Goal: Transaction & Acquisition: Book appointment/travel/reservation

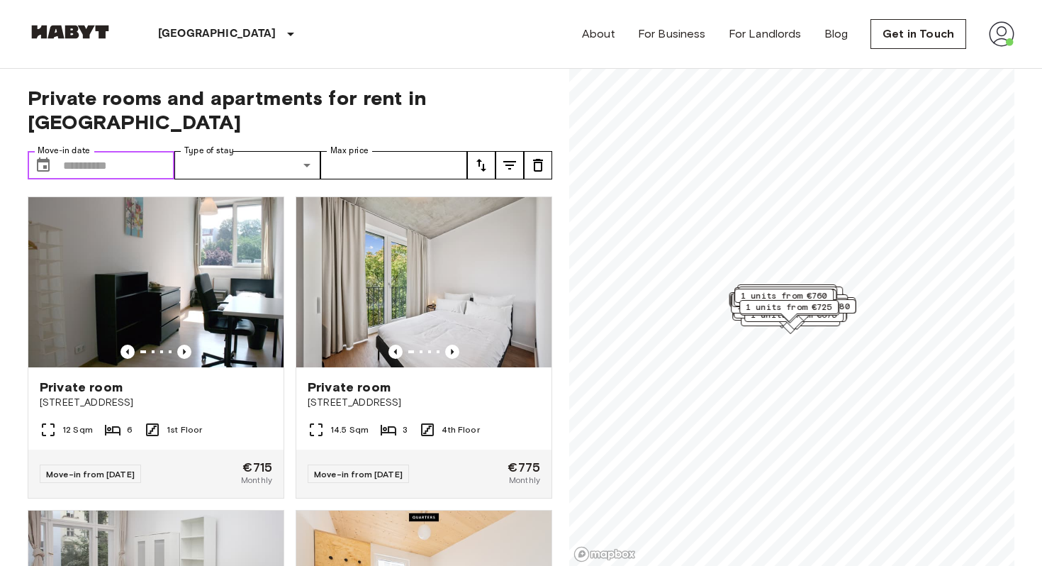
click at [129, 151] on input "Move-in date" at bounding box center [118, 165] width 111 height 28
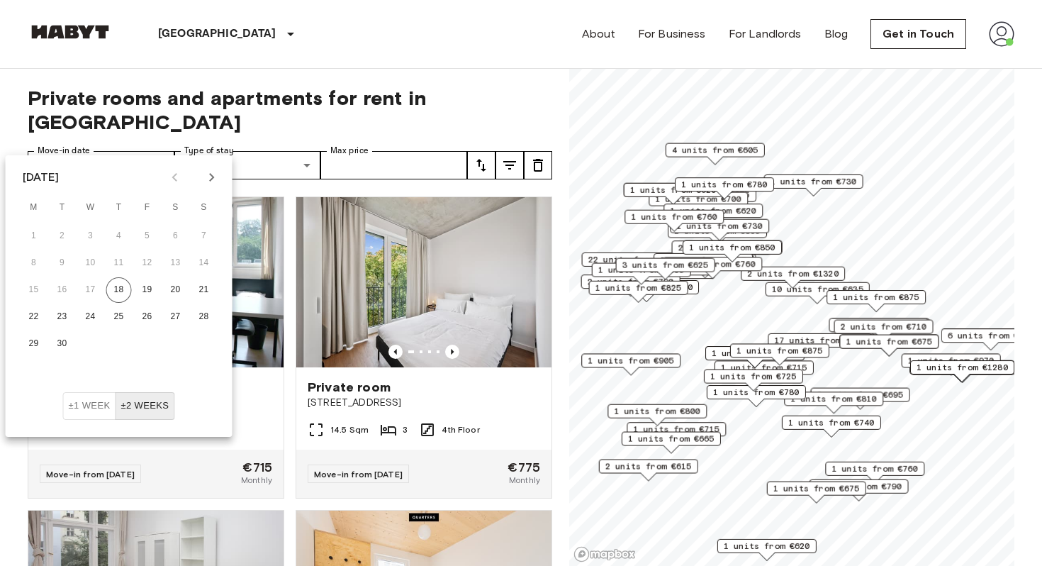
click at [216, 173] on icon "Next month" at bounding box center [211, 177] width 17 height 17
click at [176, 232] on button "1" at bounding box center [176, 236] width 26 height 26
type input "**********"
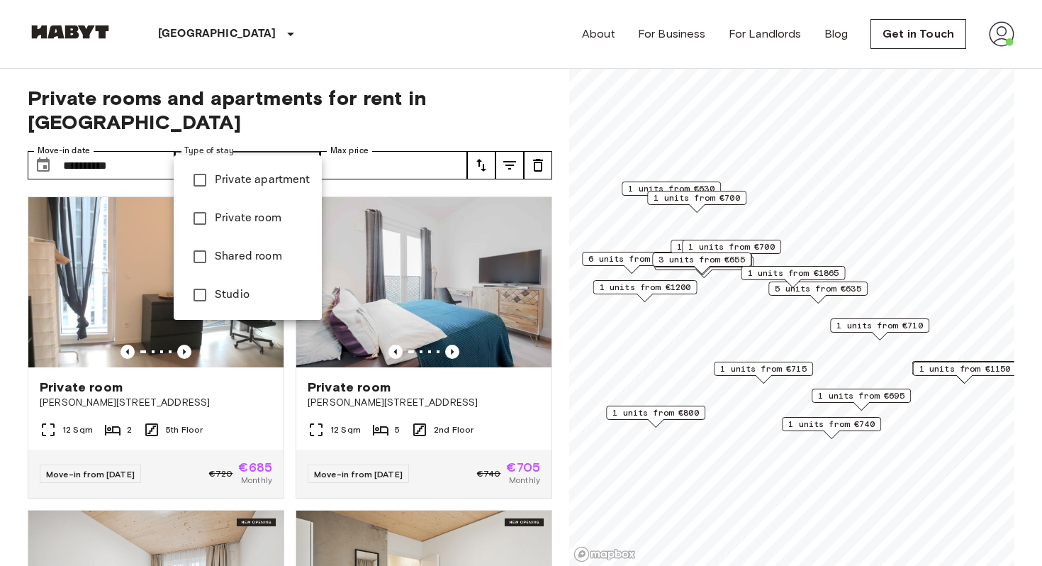
type input "**********"
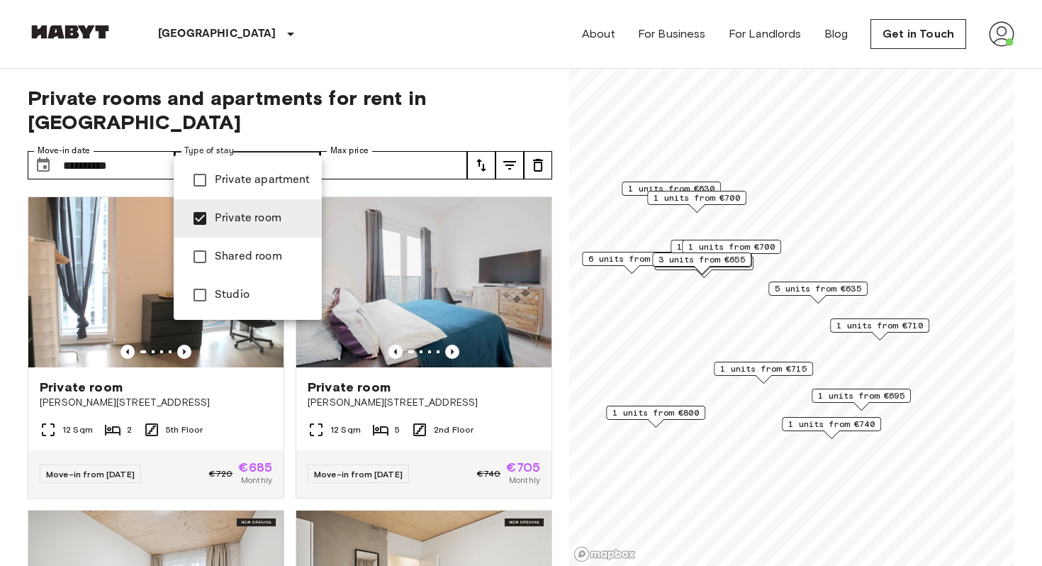
click at [380, 141] on div at bounding box center [521, 283] width 1042 height 566
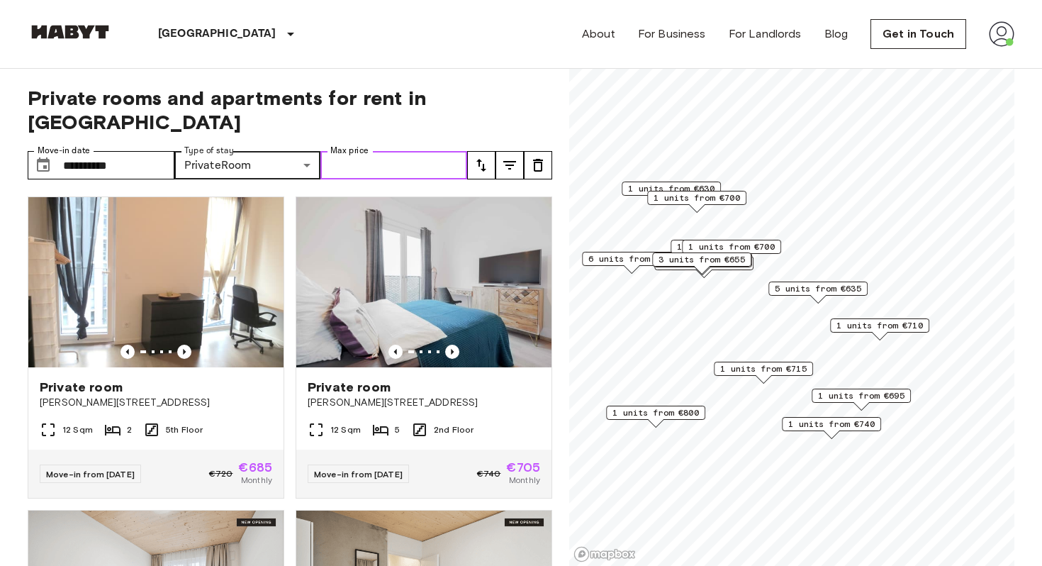
click at [392, 151] on input "Max price" at bounding box center [393, 165] width 147 height 28
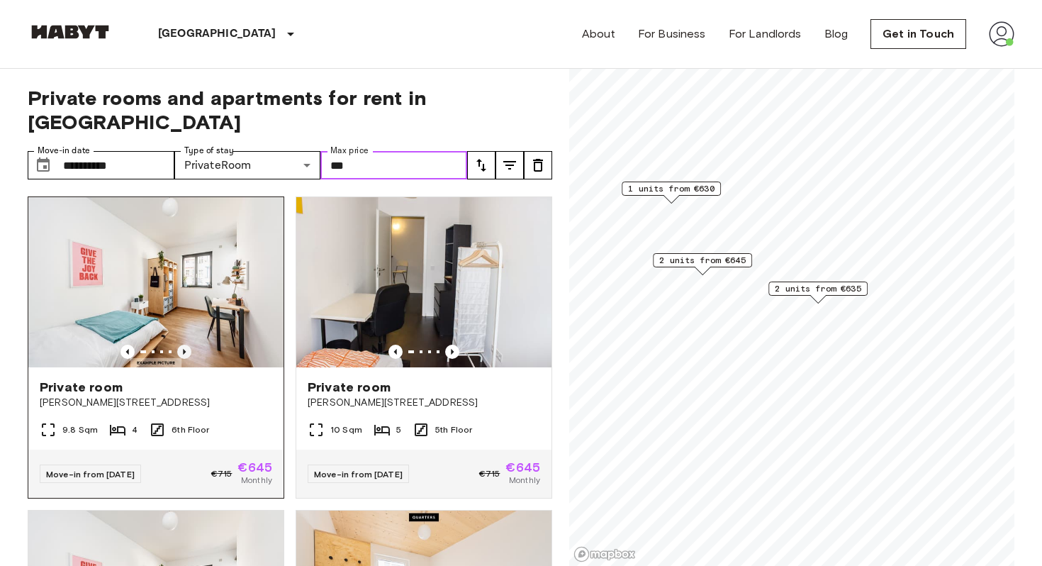
click at [184, 344] on icon "Previous image" at bounding box center [184, 351] width 14 height 14
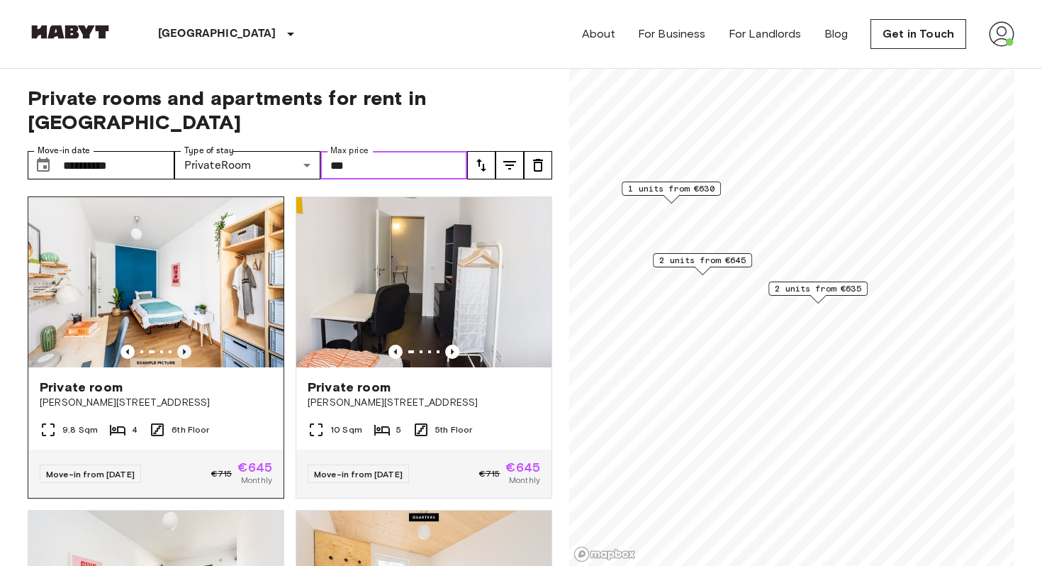
click at [186, 344] on icon "Previous image" at bounding box center [184, 351] width 14 height 14
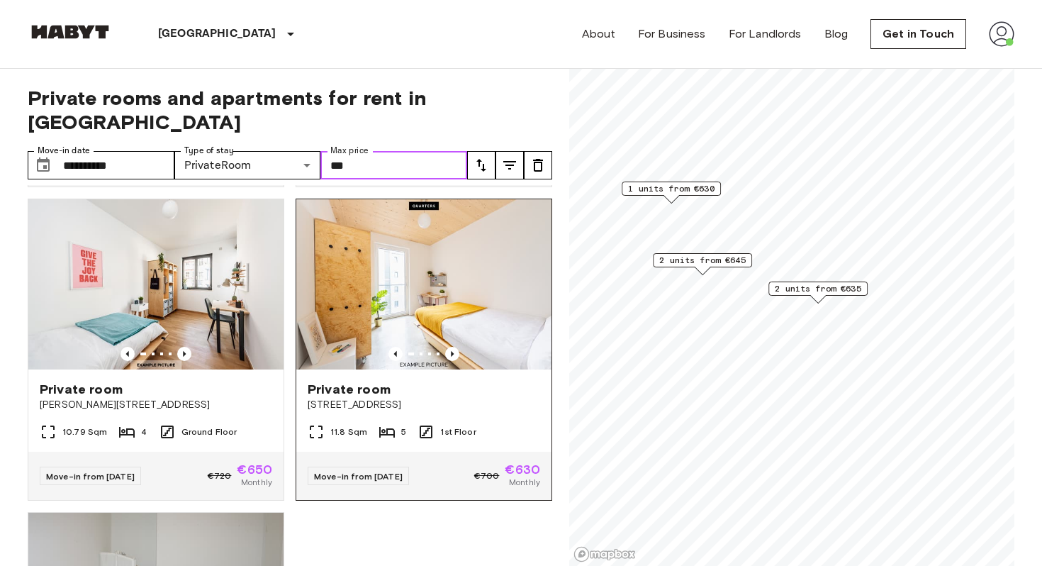
scroll to position [301, 0]
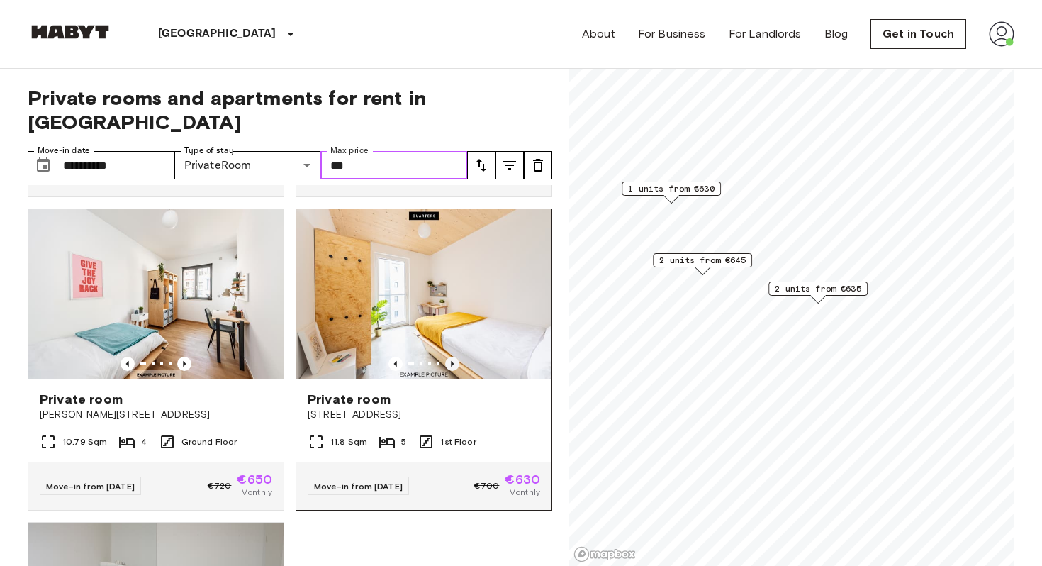
click at [453, 361] on icon "Previous image" at bounding box center [452, 364] width 3 height 6
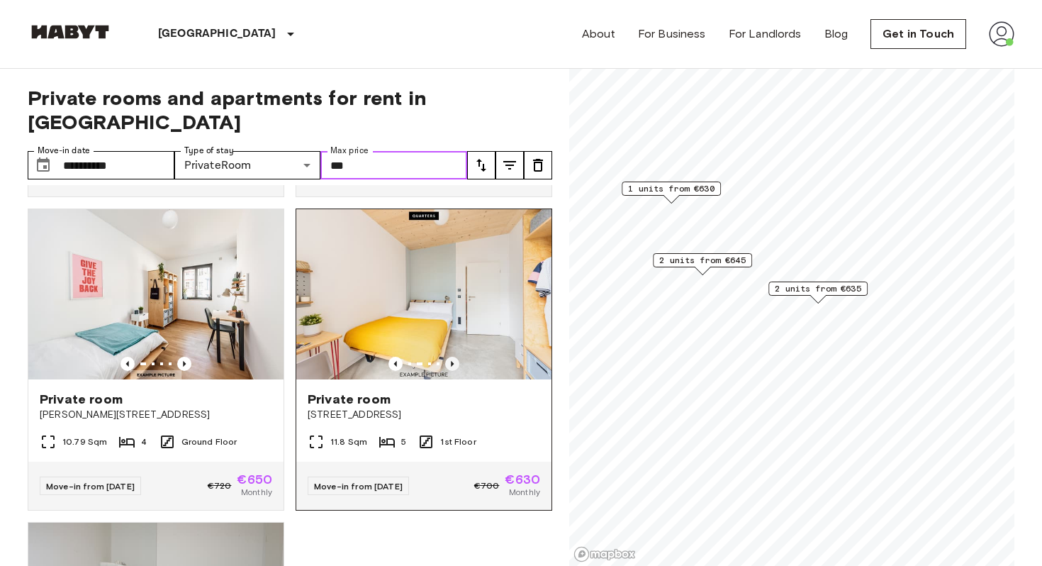
click at [453, 361] on icon "Previous image" at bounding box center [452, 364] width 3 height 6
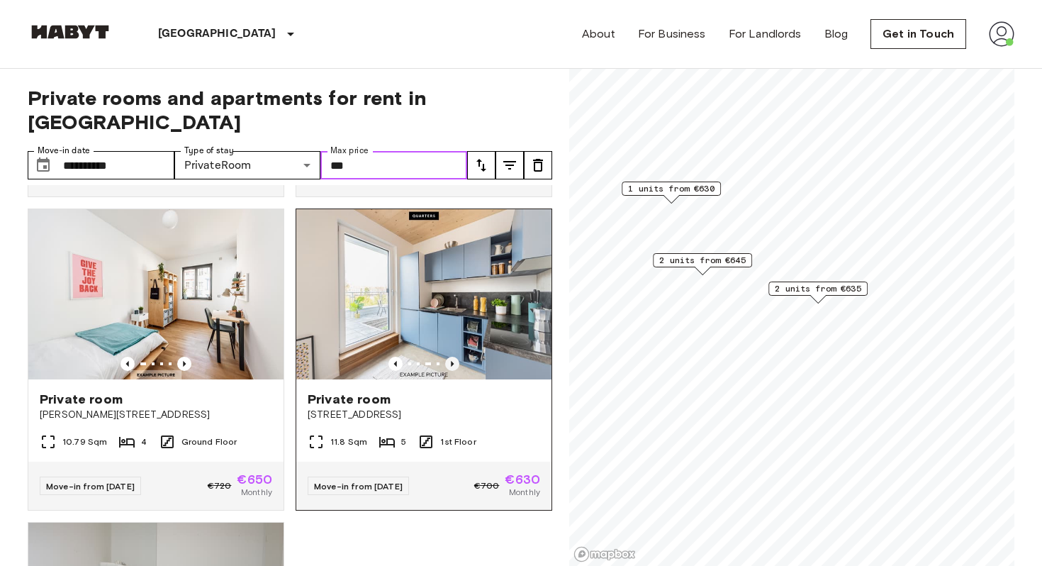
click at [453, 361] on icon "Previous image" at bounding box center [452, 364] width 3 height 6
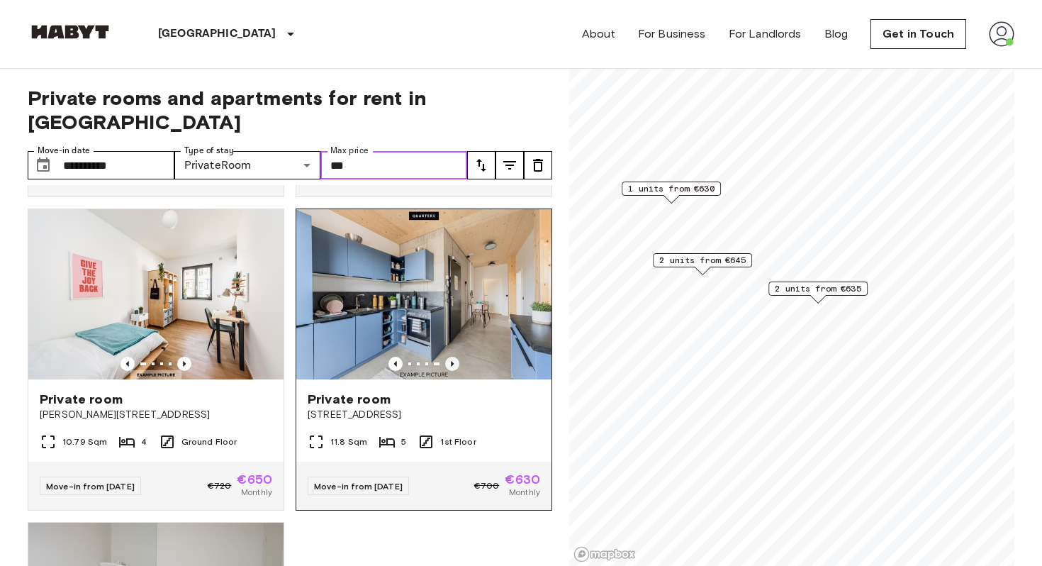
click at [453, 361] on icon "Previous image" at bounding box center [452, 364] width 3 height 6
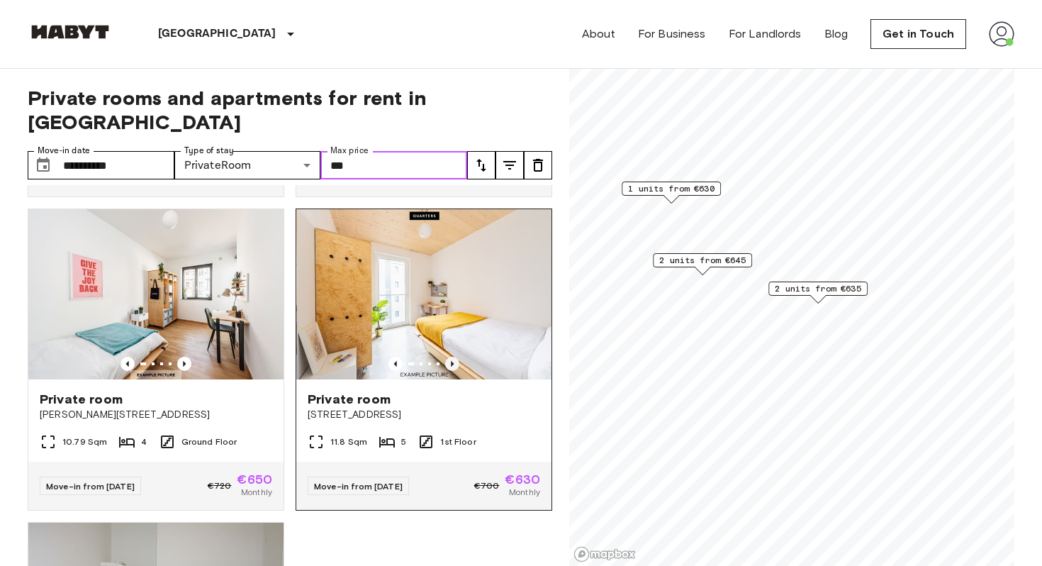
click at [453, 361] on icon "Previous image" at bounding box center [452, 364] width 3 height 6
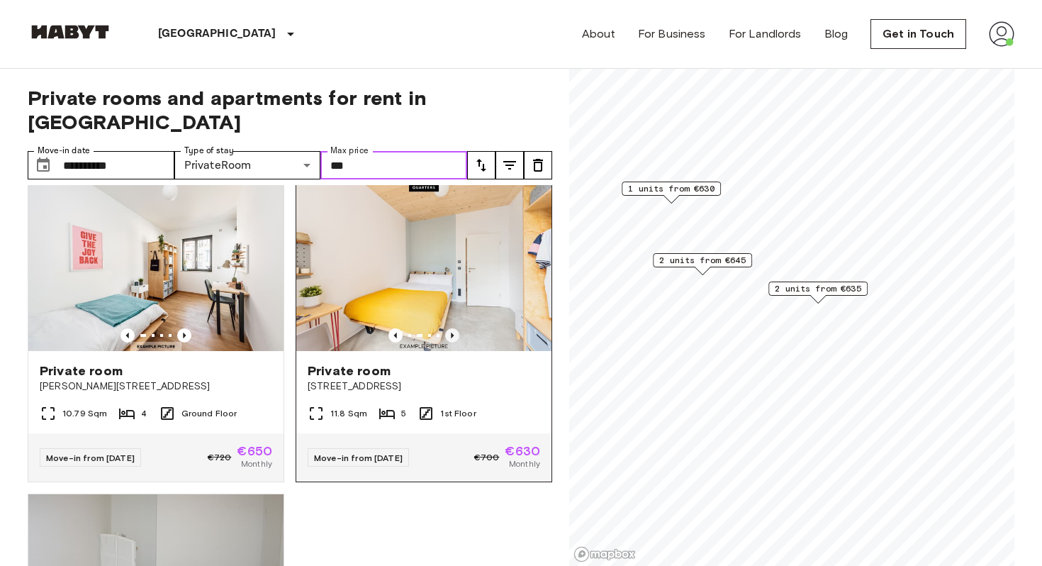
scroll to position [335, 0]
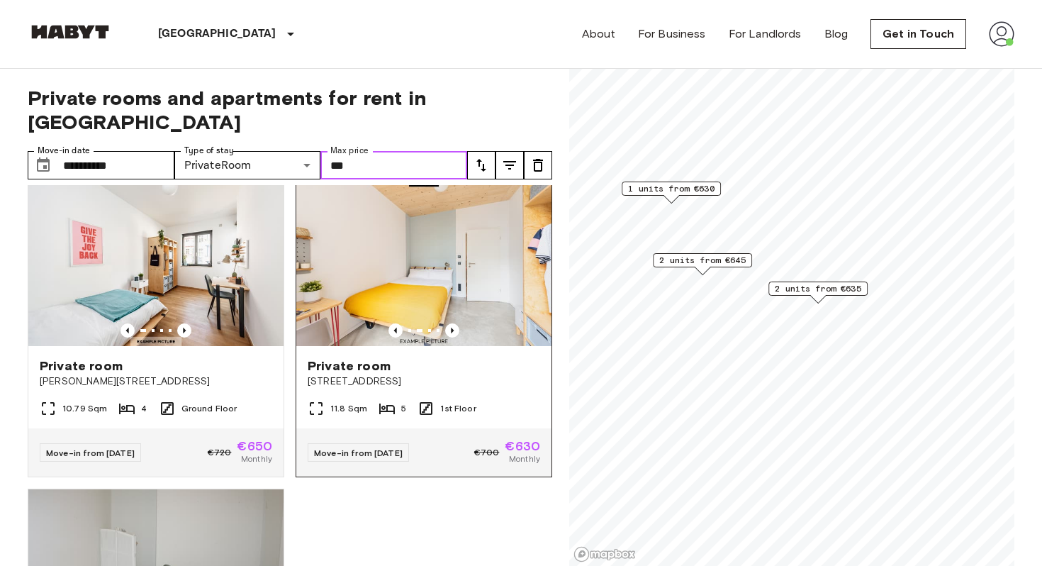
type input "***"
click at [354, 357] on span "Private room" at bounding box center [349, 365] width 83 height 17
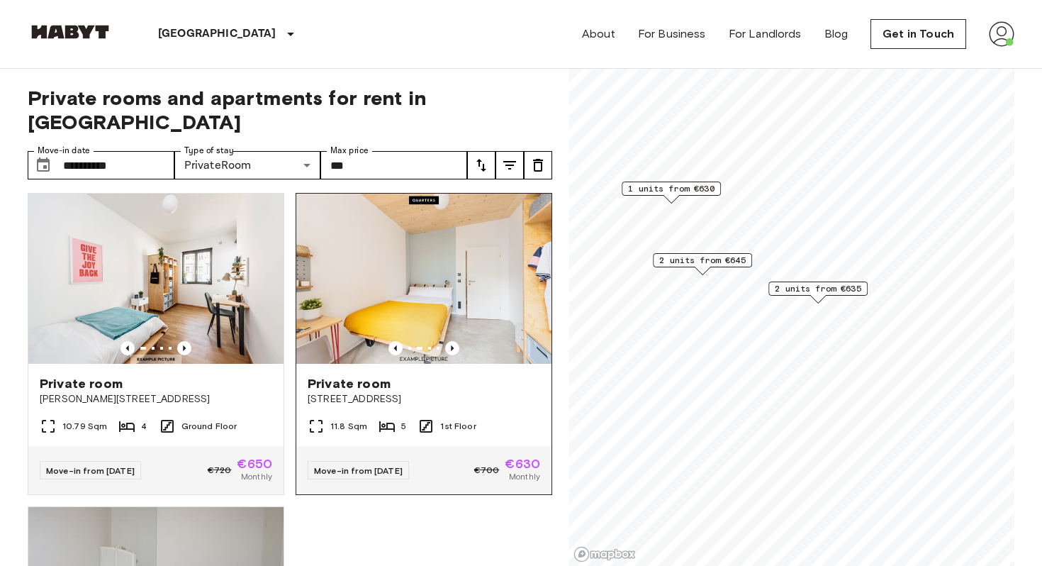
scroll to position [315, 0]
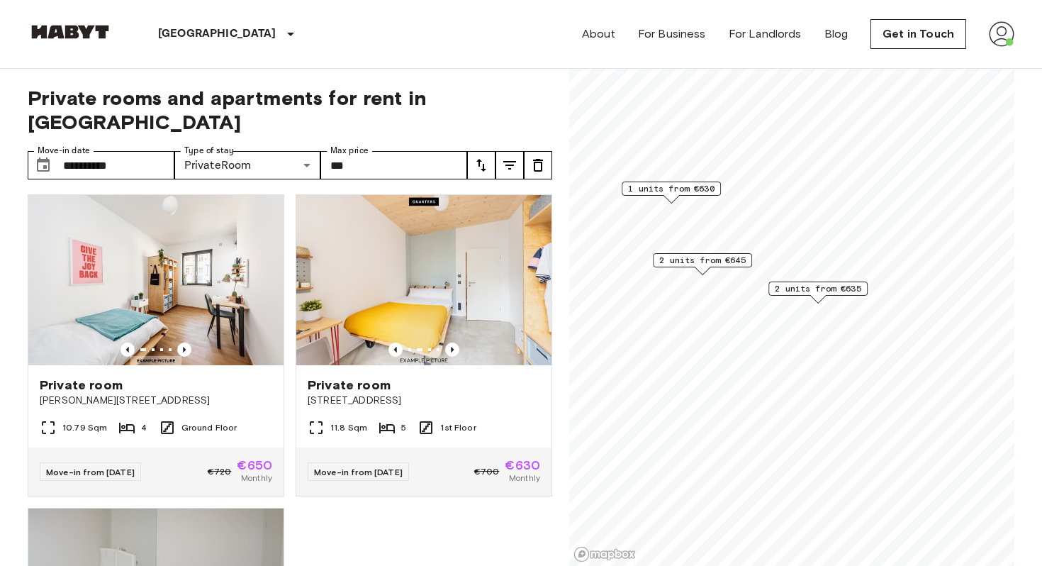
click at [693, 259] on span "2 units from €645" at bounding box center [702, 260] width 86 height 13
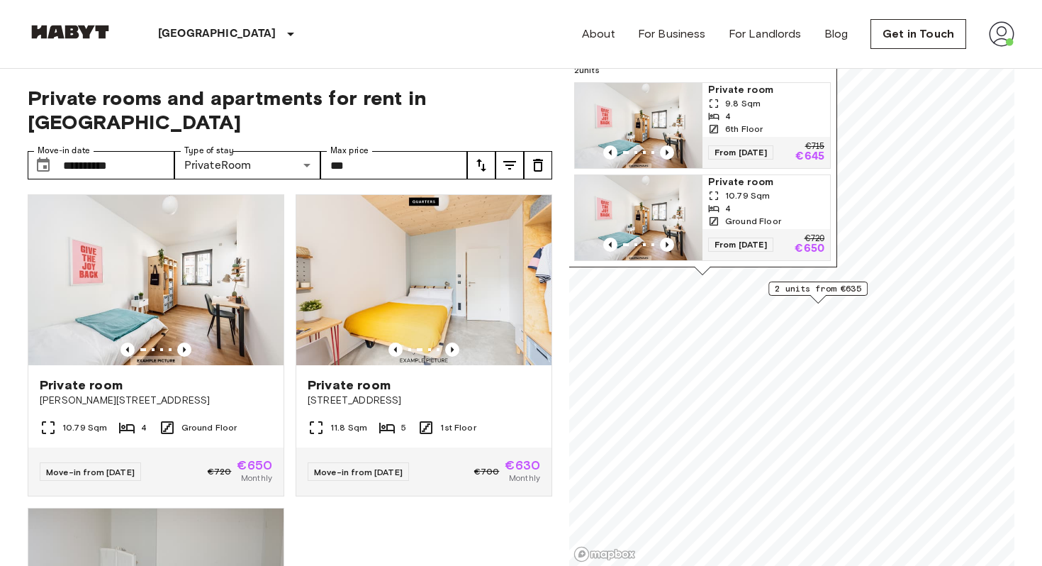
click at [370, 510] on div "Private room [GEOGRAPHIC_DATA] 24-28 9.8 Sqm 4 6th Floor Move-in from [DATE] €7…" at bounding box center [284, 375] width 536 height 381
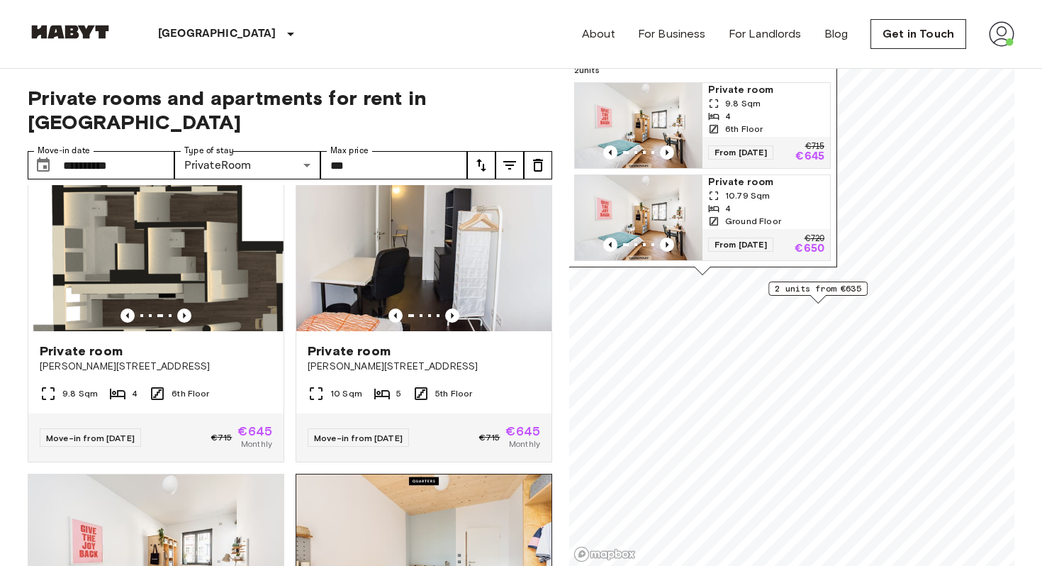
scroll to position [5, 0]
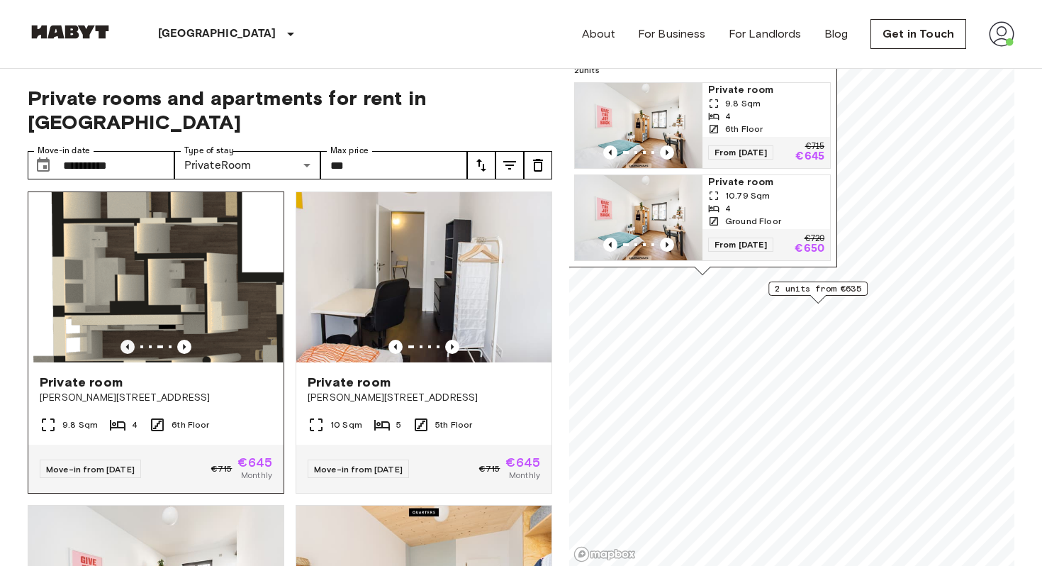
click at [127, 344] on icon "Previous image" at bounding box center [127, 347] width 3 height 6
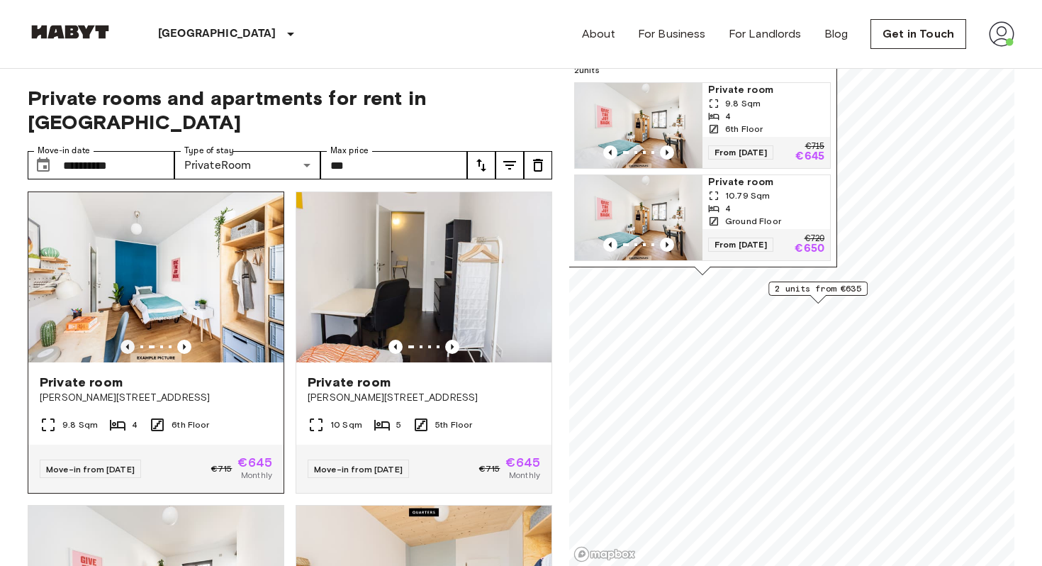
scroll to position [0, 0]
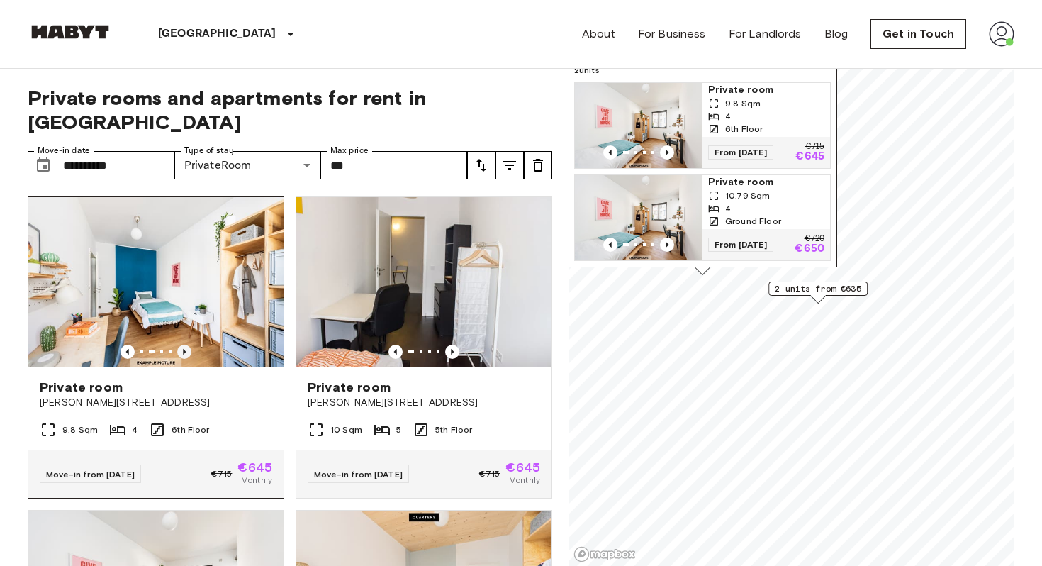
click at [188, 344] on icon "Previous image" at bounding box center [184, 351] width 14 height 14
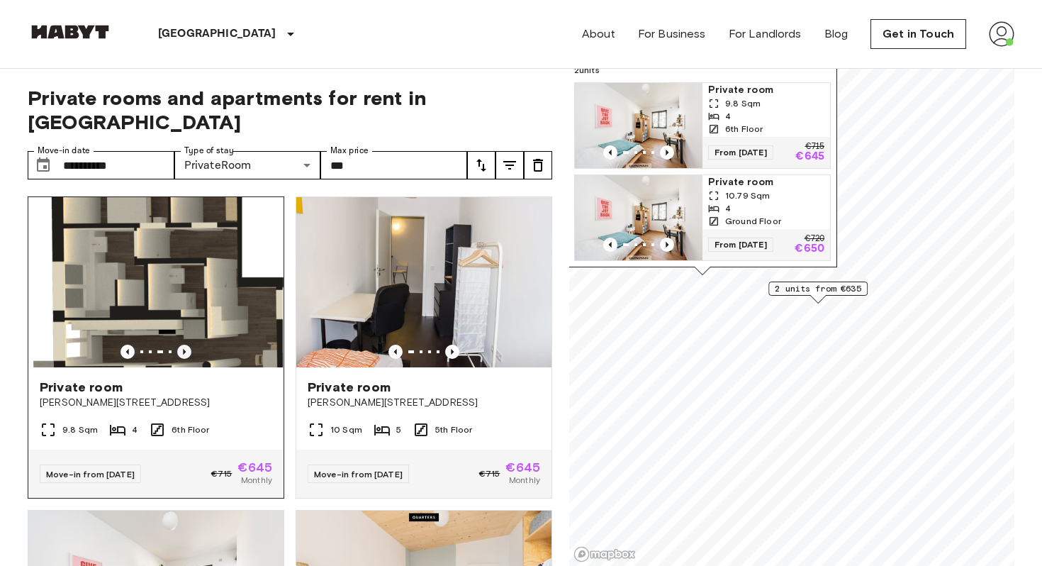
click at [188, 344] on icon "Previous image" at bounding box center [184, 351] width 14 height 14
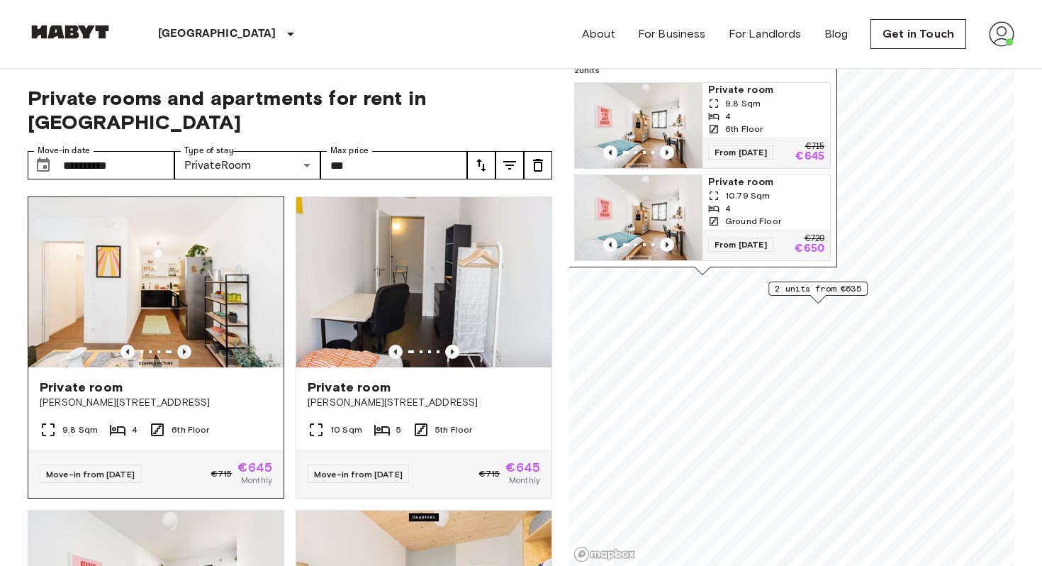
click at [184, 349] on icon "Previous image" at bounding box center [184, 352] width 3 height 6
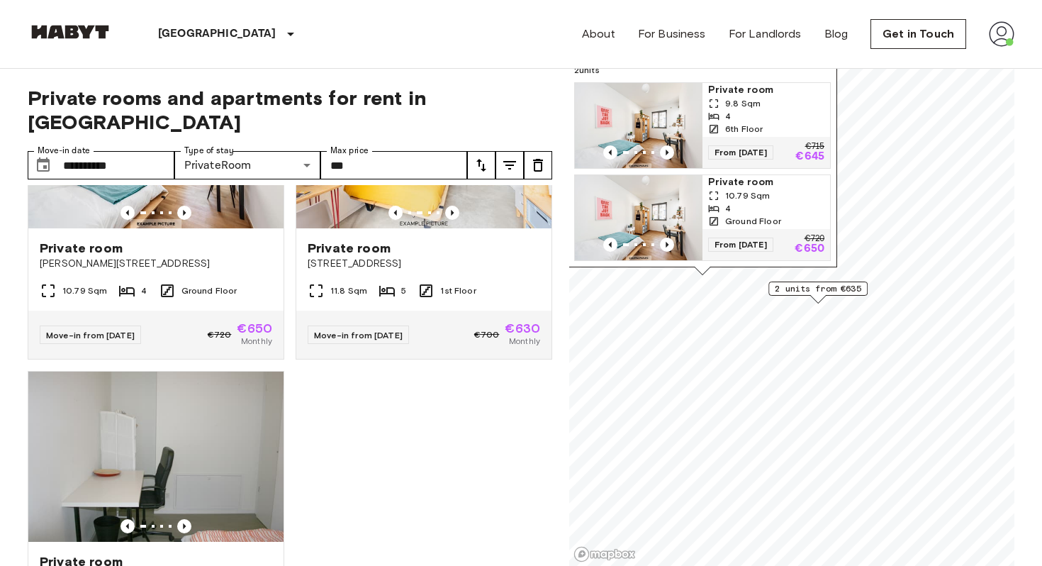
scroll to position [455, 0]
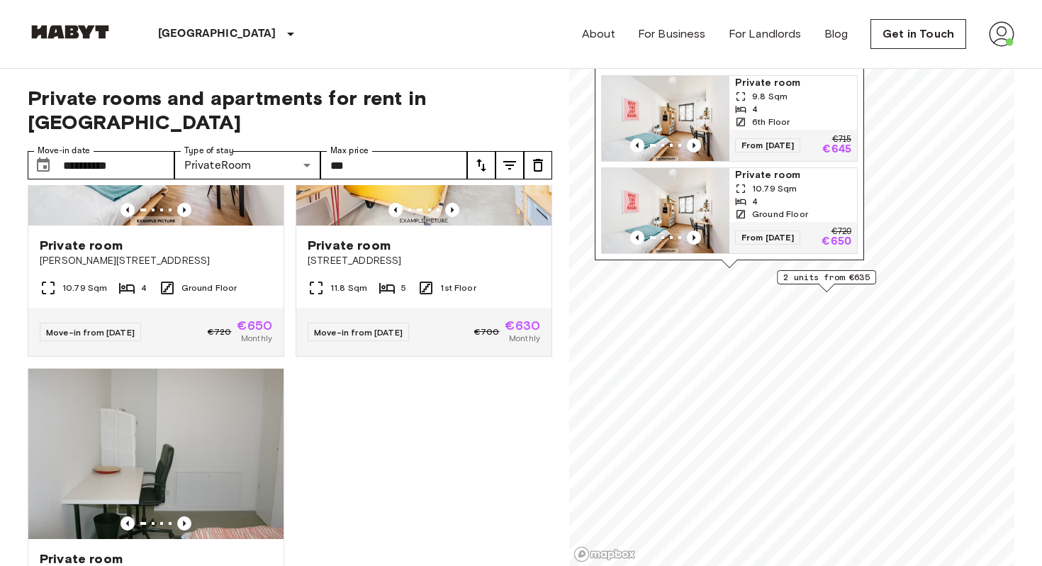
click at [809, 276] on span "2 units from €635" at bounding box center [826, 277] width 86 height 13
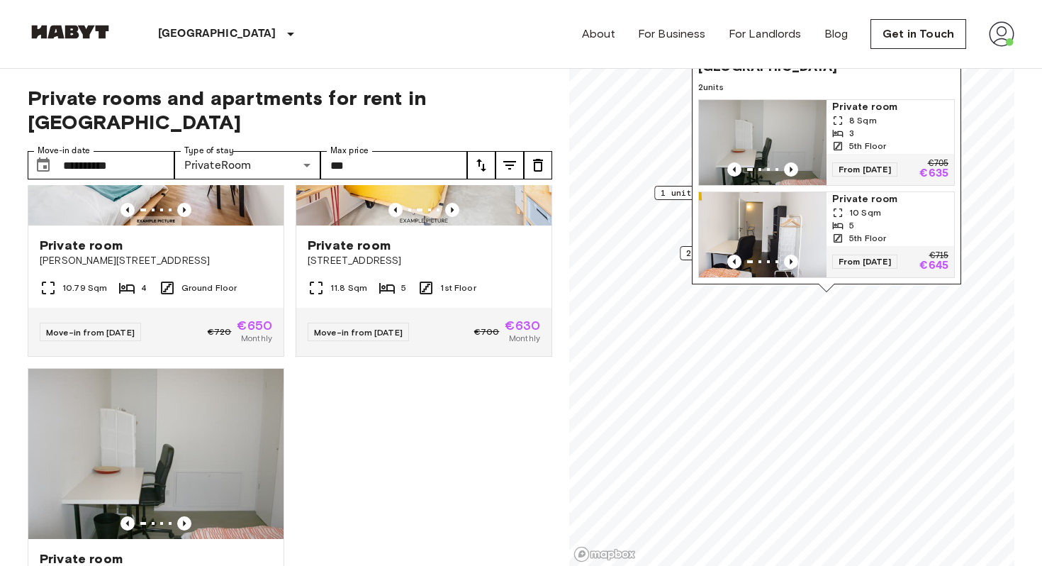
click at [673, 196] on span "1 units from €630" at bounding box center [704, 192] width 86 height 13
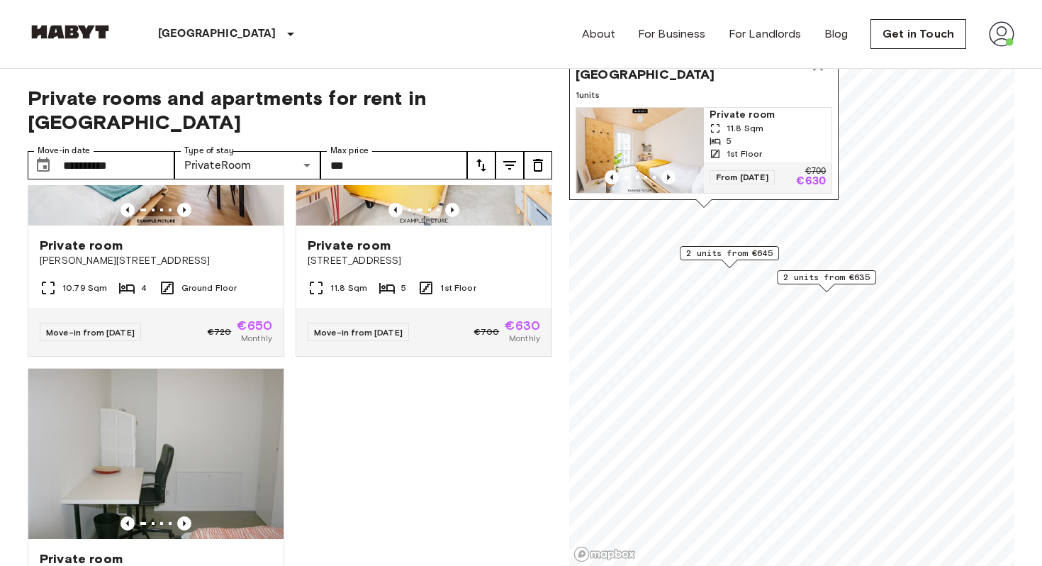
click at [419, 415] on div "Private room [GEOGRAPHIC_DATA] 24-28 9.8 Sqm 4 6th Floor Move-in from [DATE] €7…" at bounding box center [284, 375] width 536 height 381
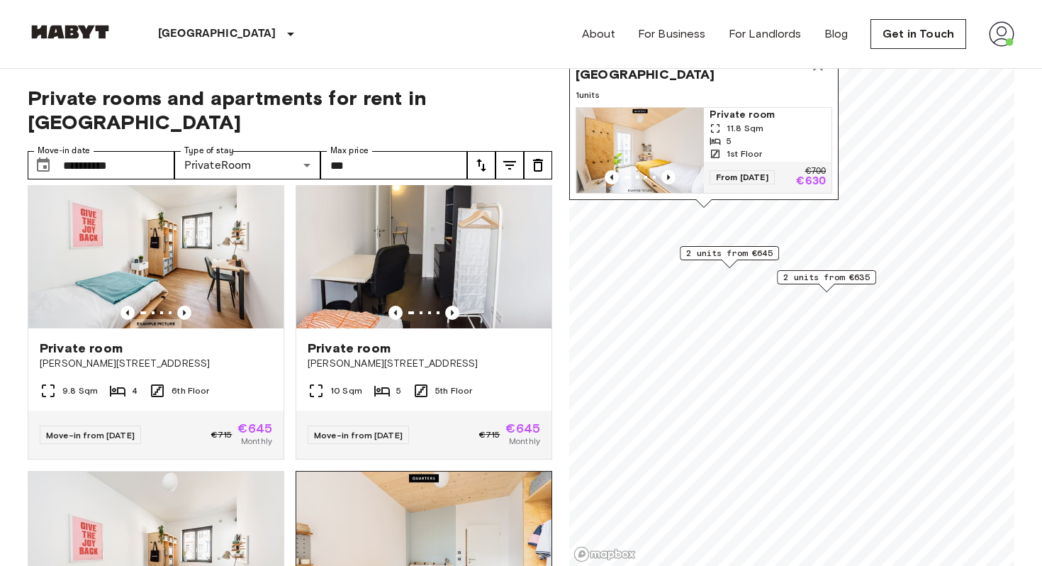
scroll to position [0, 0]
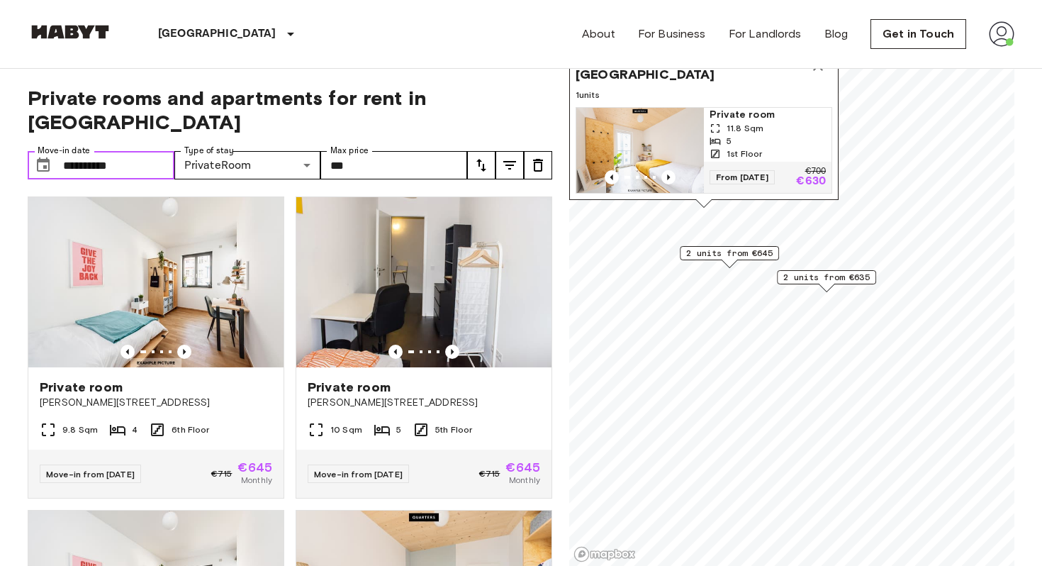
click at [125, 151] on input "**********" at bounding box center [118, 165] width 111 height 28
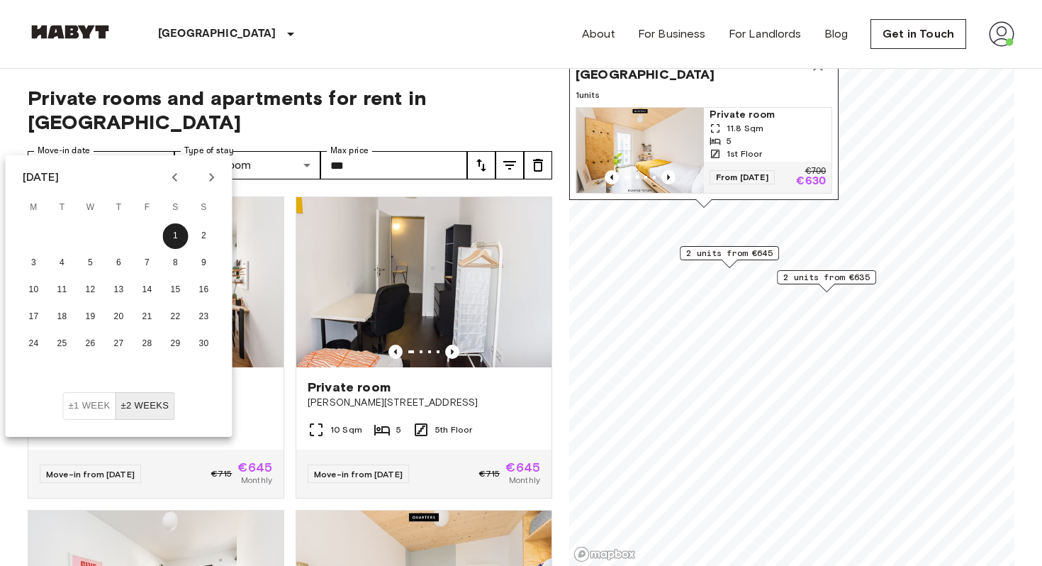
click at [174, 177] on icon "Previous month" at bounding box center [174, 177] width 5 height 9
click at [98, 231] on button "1" at bounding box center [91, 236] width 26 height 26
type input "**********"
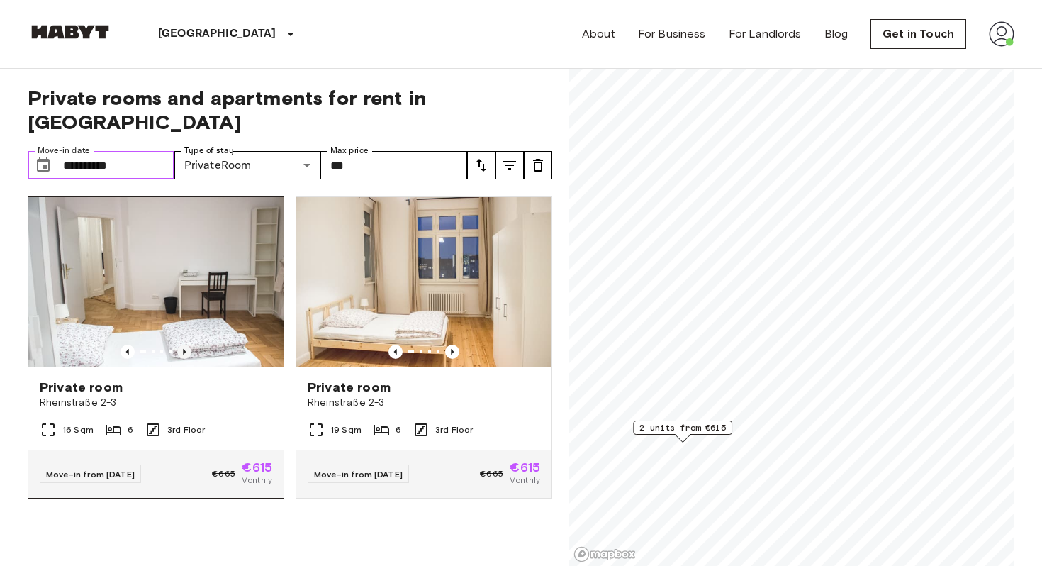
click at [185, 344] on icon "Previous image" at bounding box center [184, 351] width 14 height 14
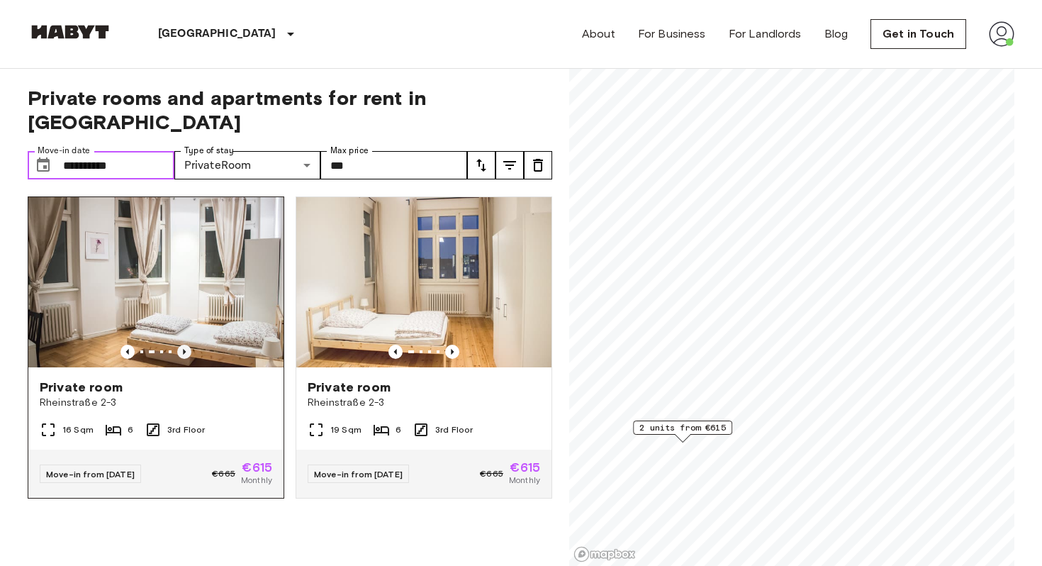
click at [185, 344] on icon "Previous image" at bounding box center [184, 351] width 14 height 14
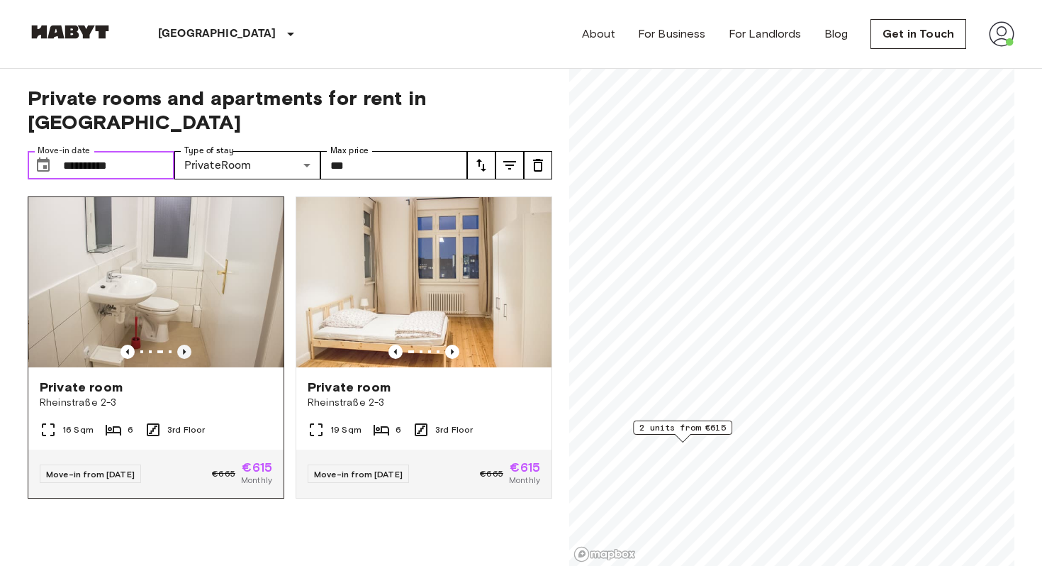
click at [185, 344] on icon "Previous image" at bounding box center [184, 351] width 14 height 14
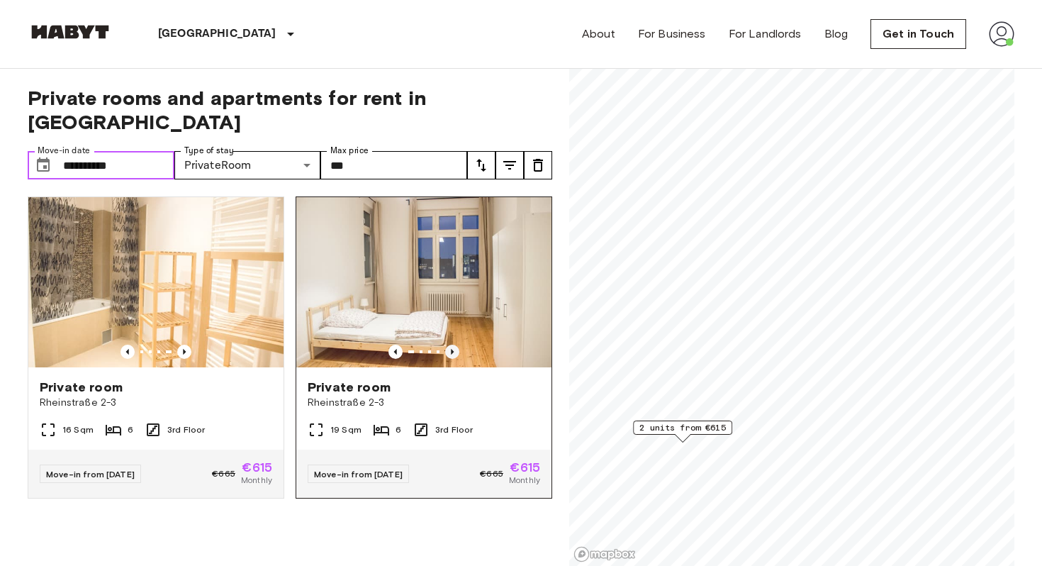
click at [452, 344] on icon "Previous image" at bounding box center [452, 351] width 14 height 14
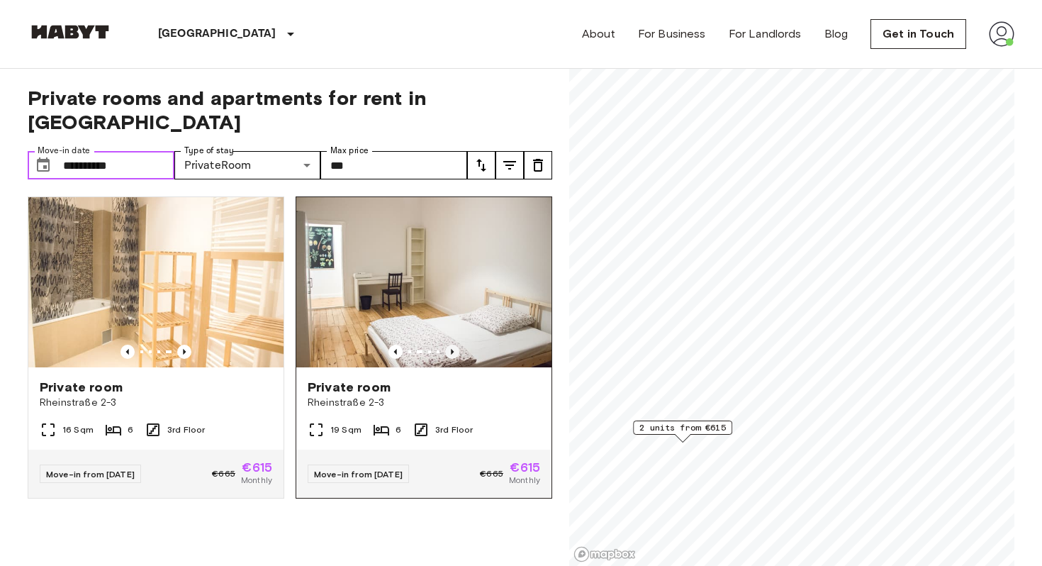
click at [452, 344] on icon "Previous image" at bounding box center [452, 351] width 14 height 14
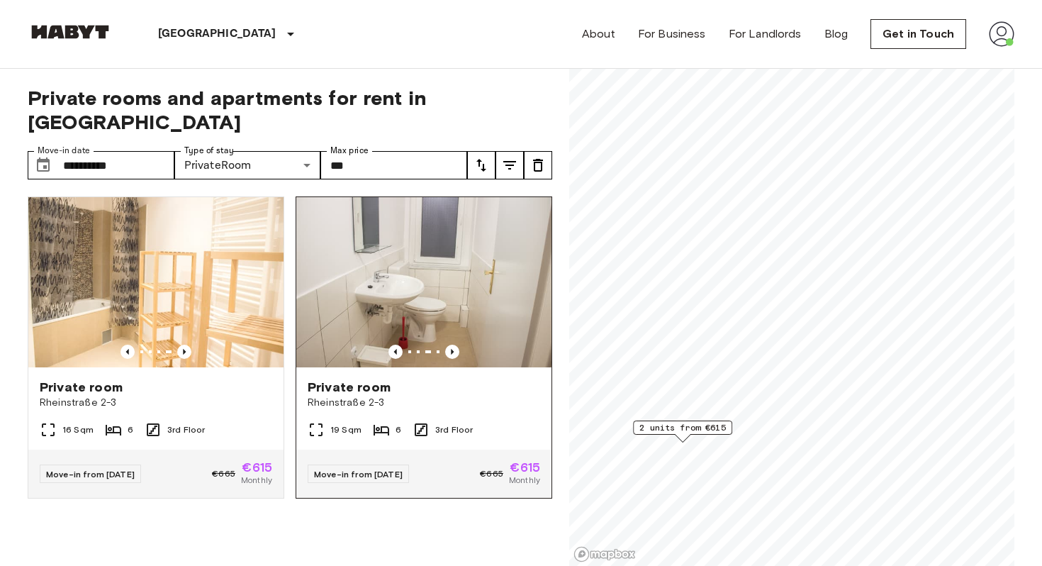
click at [355, 378] on span "Private room" at bounding box center [349, 386] width 83 height 17
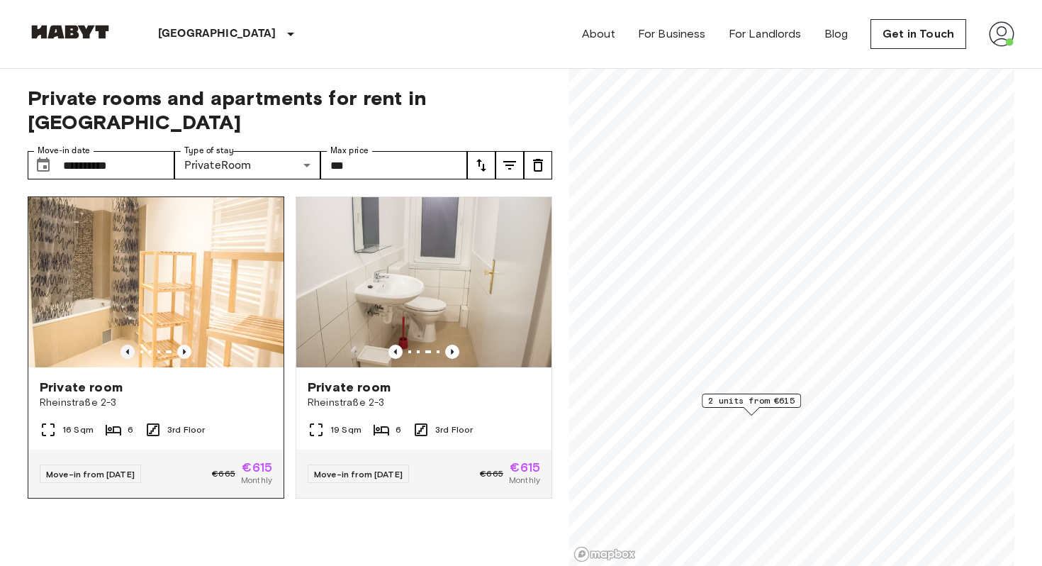
click at [130, 344] on icon "Previous image" at bounding box center [127, 351] width 14 height 14
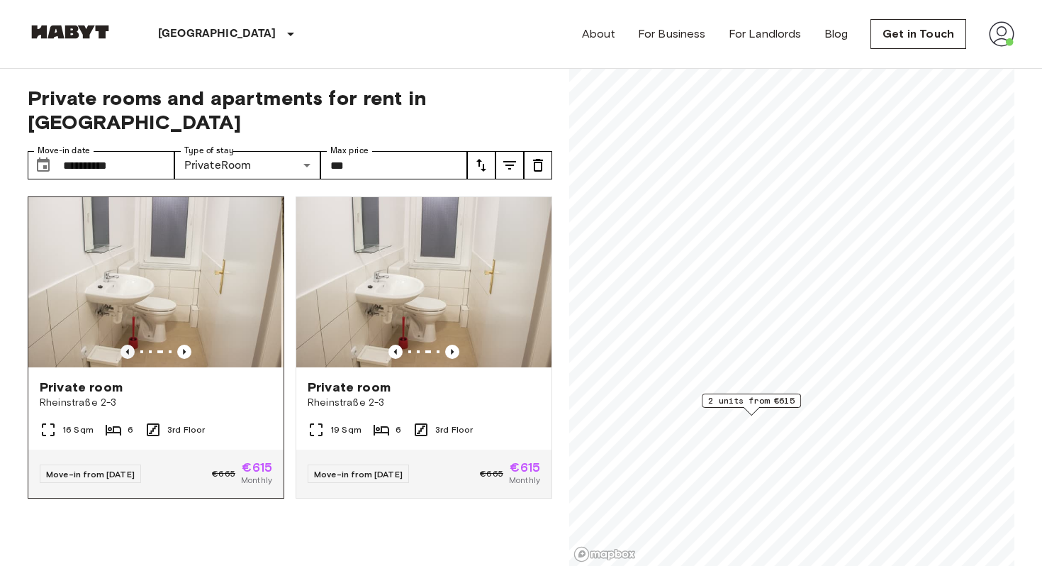
click at [130, 344] on icon "Previous image" at bounding box center [127, 351] width 14 height 14
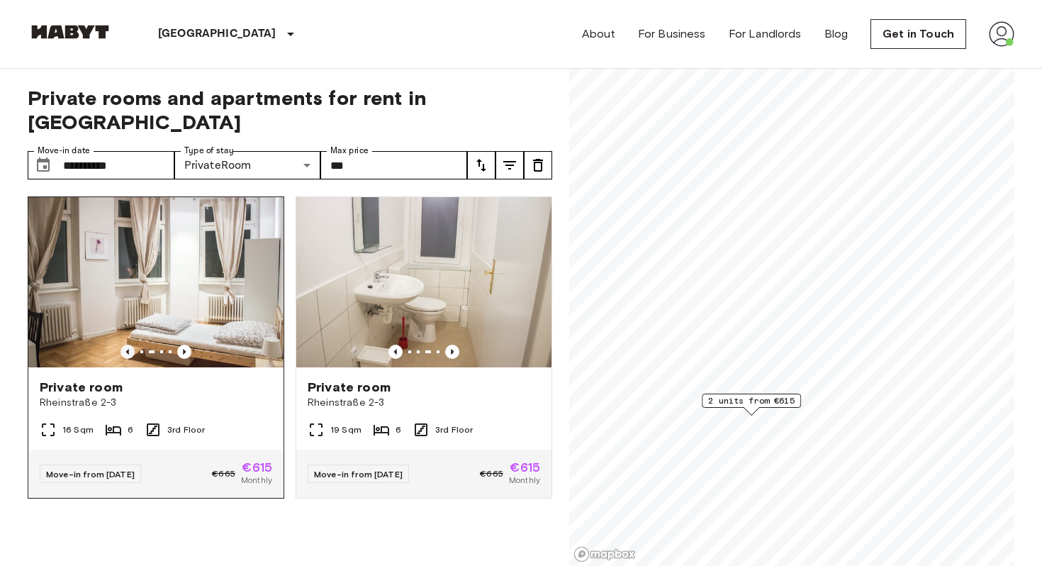
click at [130, 344] on icon "Previous image" at bounding box center [127, 351] width 14 height 14
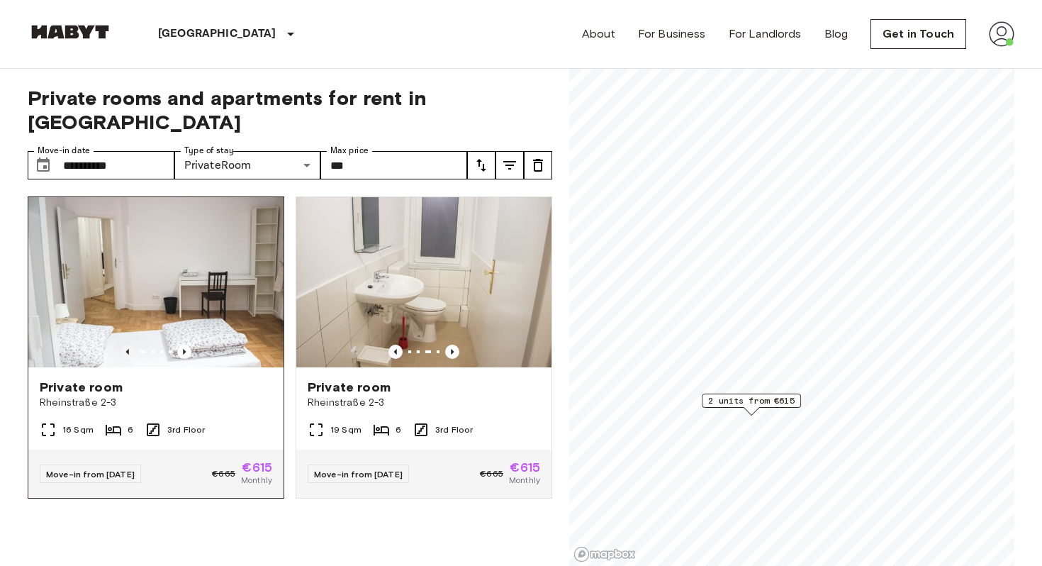
click at [130, 344] on icon "Previous image" at bounding box center [127, 351] width 14 height 14
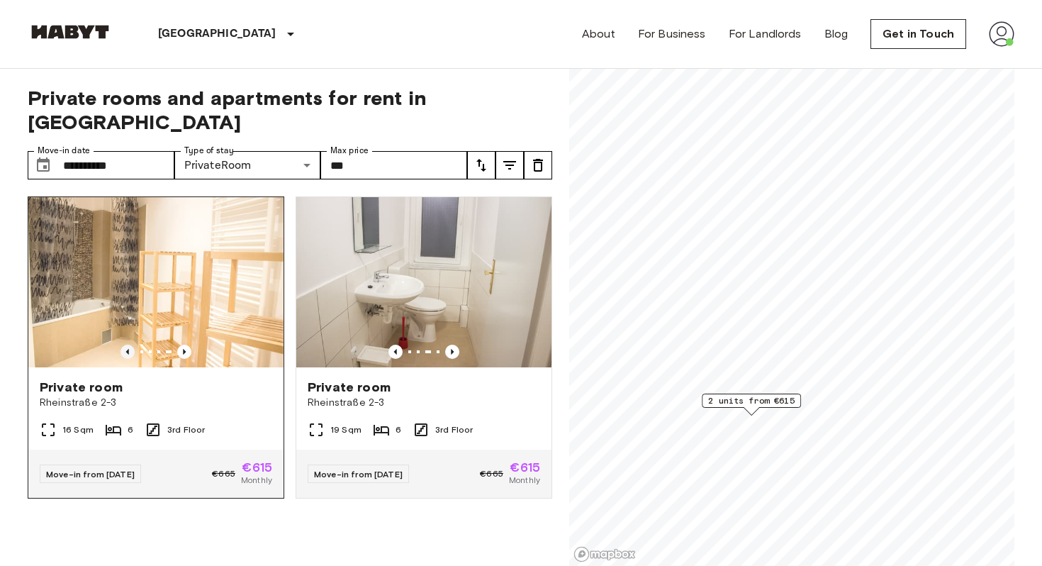
click at [130, 344] on icon "Previous image" at bounding box center [127, 351] width 14 height 14
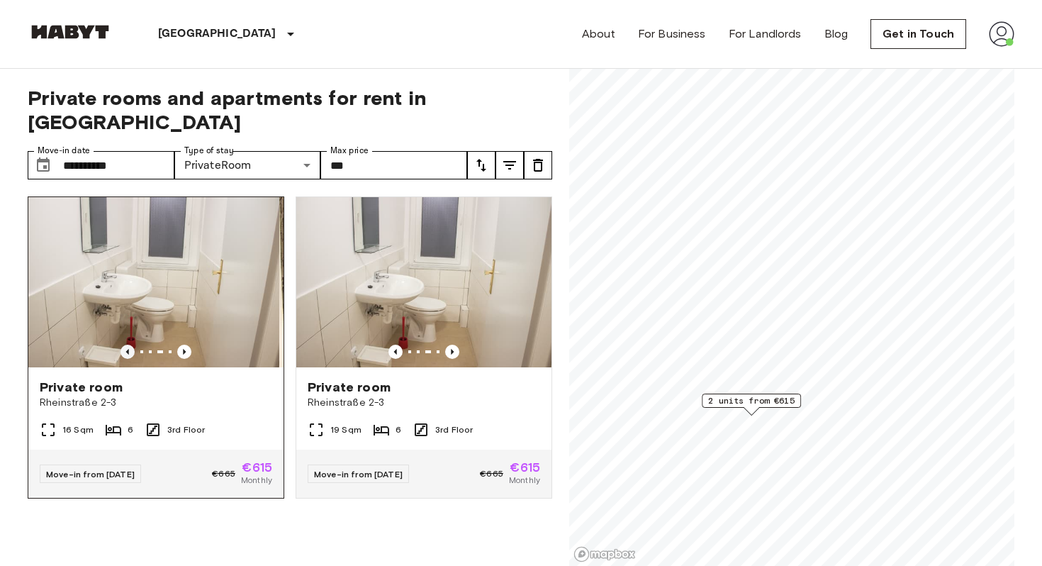
click at [130, 344] on icon "Previous image" at bounding box center [127, 351] width 14 height 14
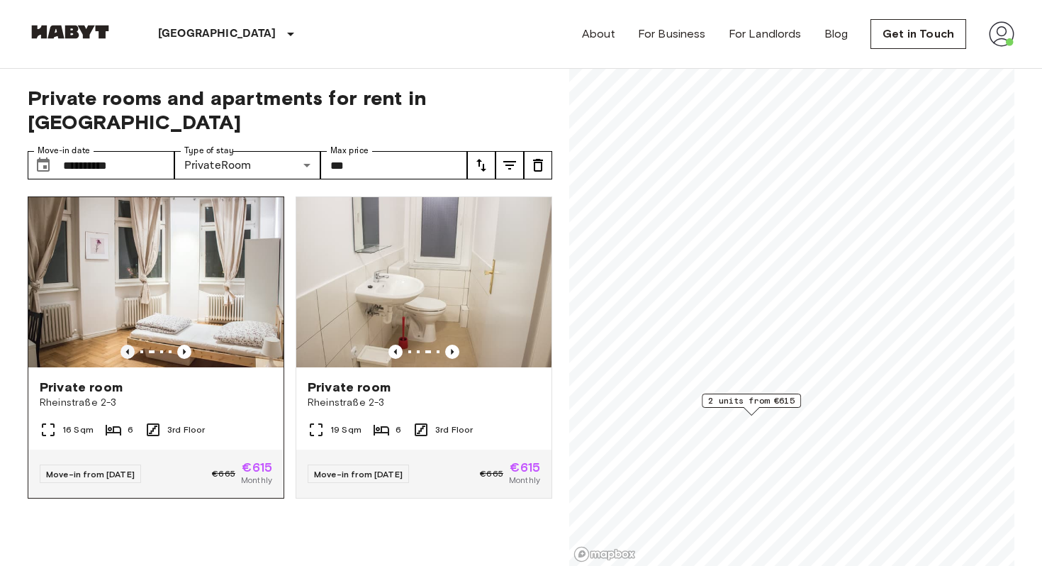
click at [129, 344] on icon "Previous image" at bounding box center [127, 351] width 14 height 14
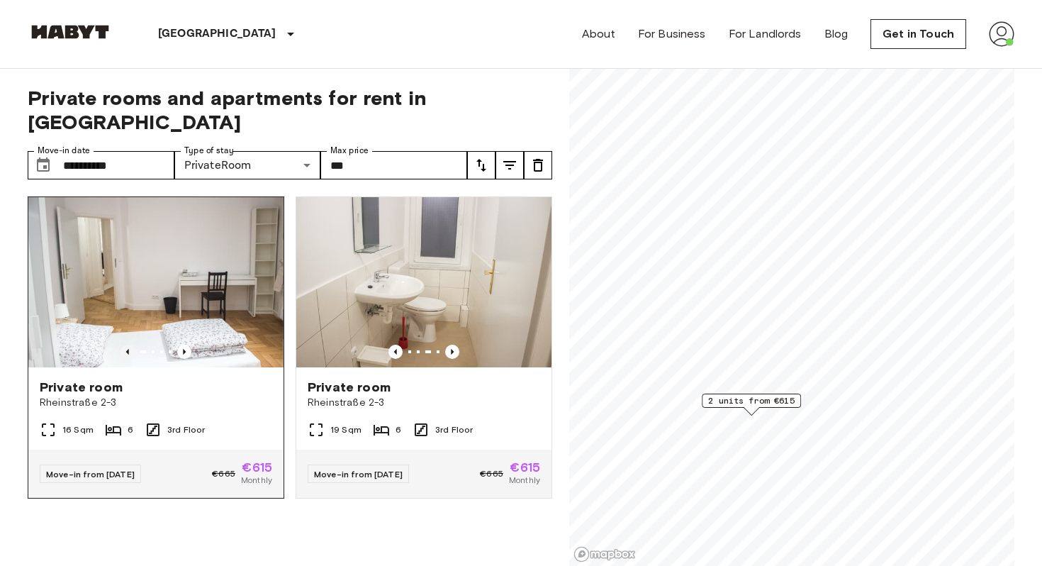
click at [129, 344] on icon "Previous image" at bounding box center [127, 351] width 14 height 14
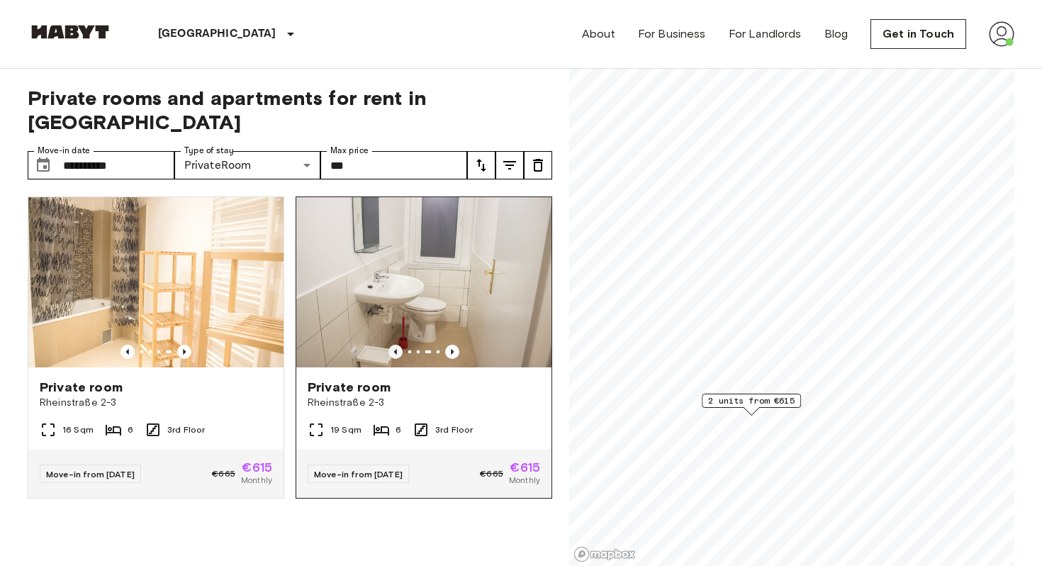
click at [393, 344] on icon "Previous image" at bounding box center [395, 351] width 14 height 14
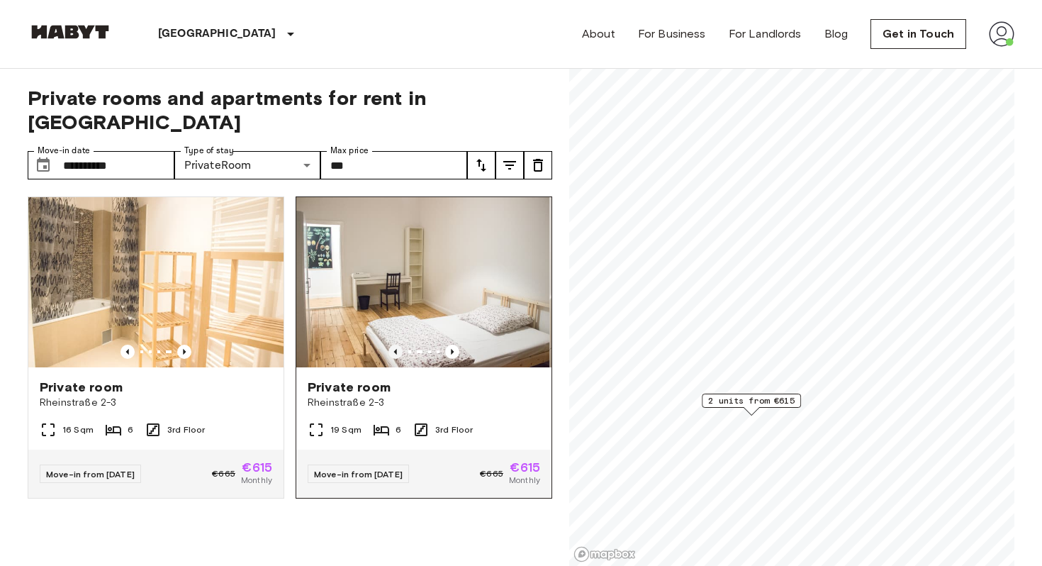
click at [393, 344] on icon "Previous image" at bounding box center [395, 351] width 14 height 14
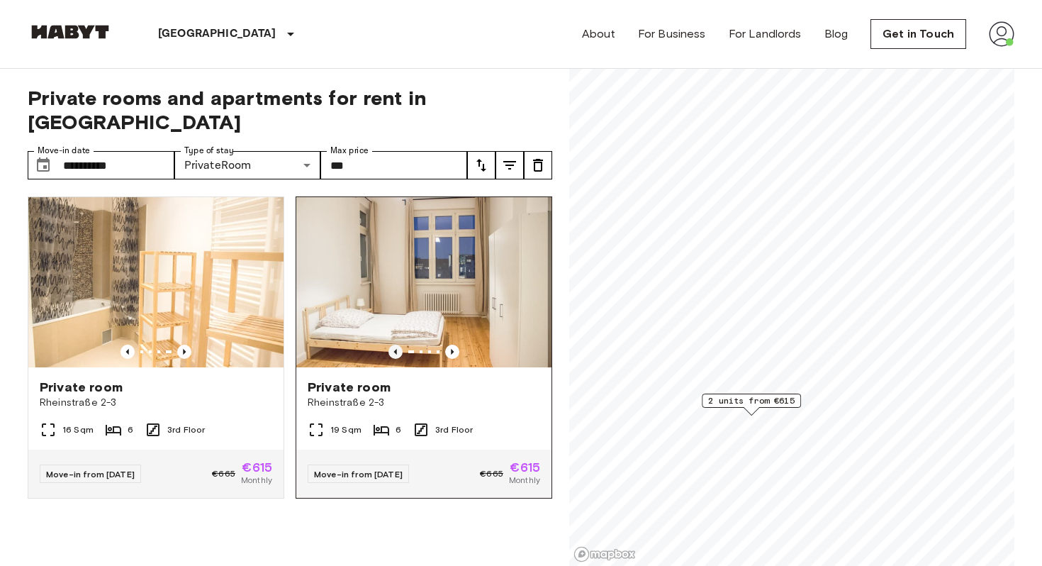
click at [393, 344] on icon "Previous image" at bounding box center [395, 351] width 14 height 14
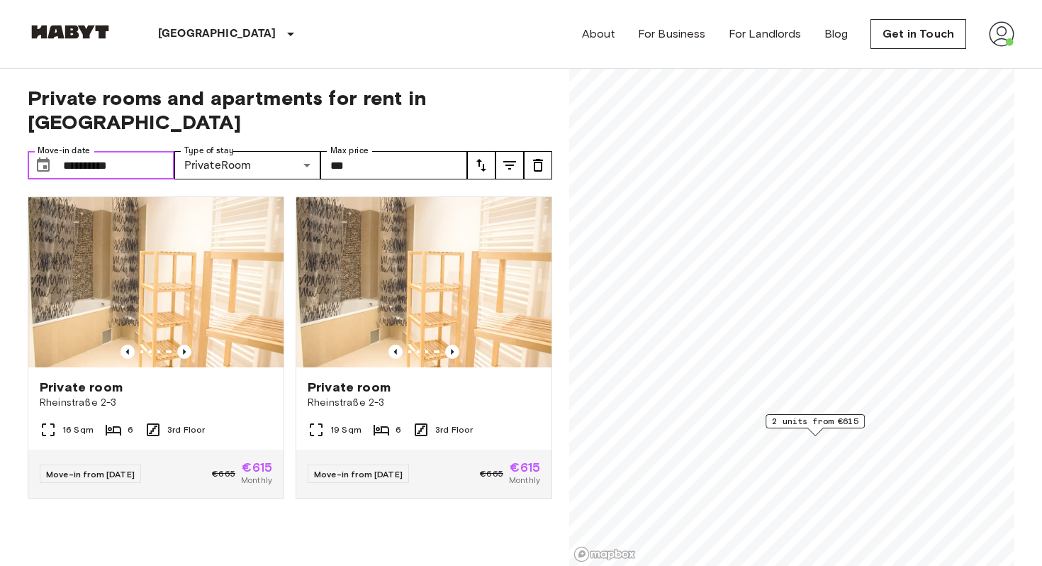
click at [147, 152] on input "**********" at bounding box center [118, 165] width 111 height 28
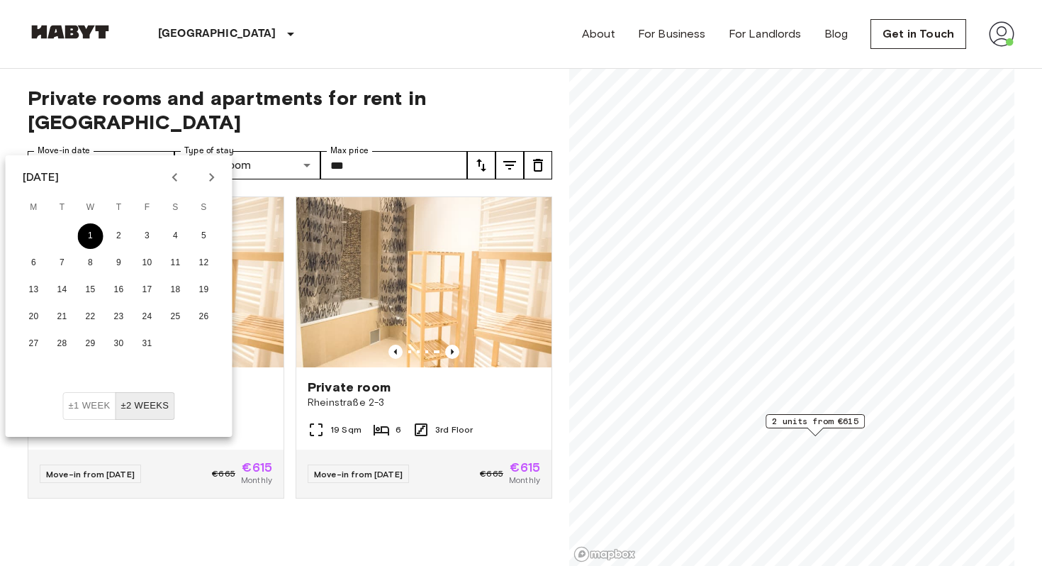
click at [90, 236] on button "1" at bounding box center [91, 236] width 26 height 26
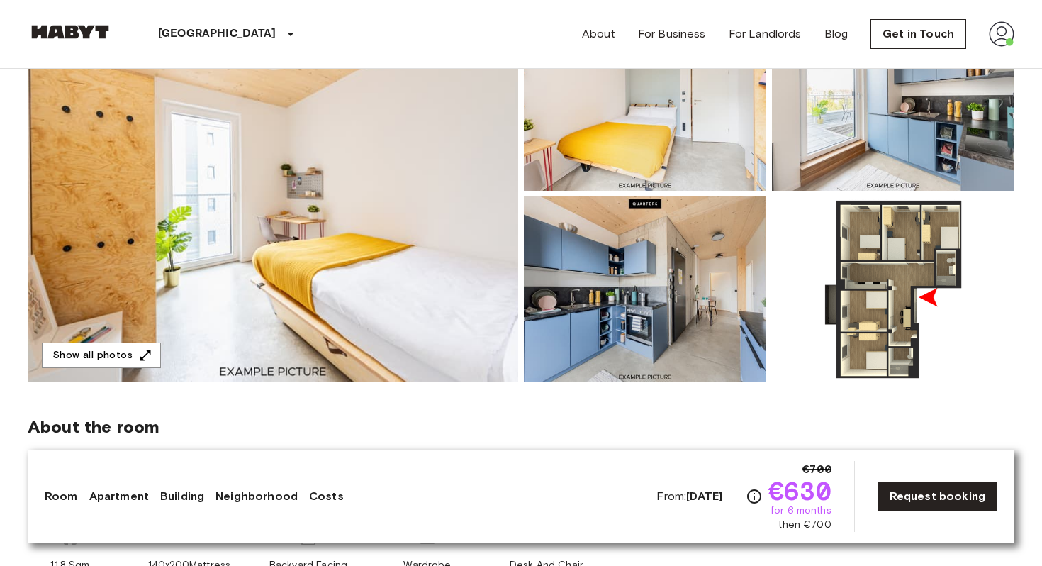
scroll to position [168, 0]
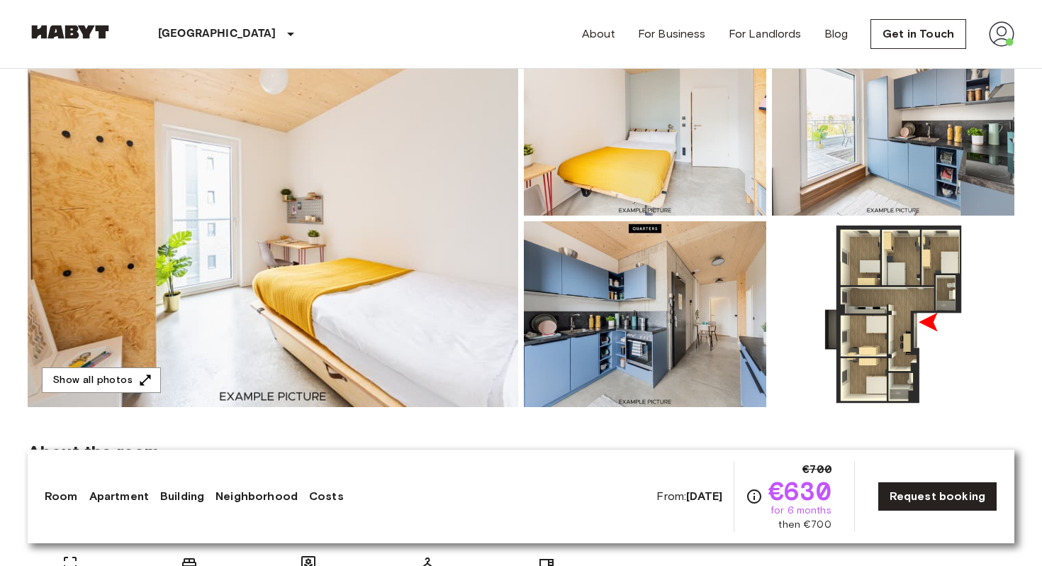
click at [442, 254] on img at bounding box center [273, 218] width 490 height 377
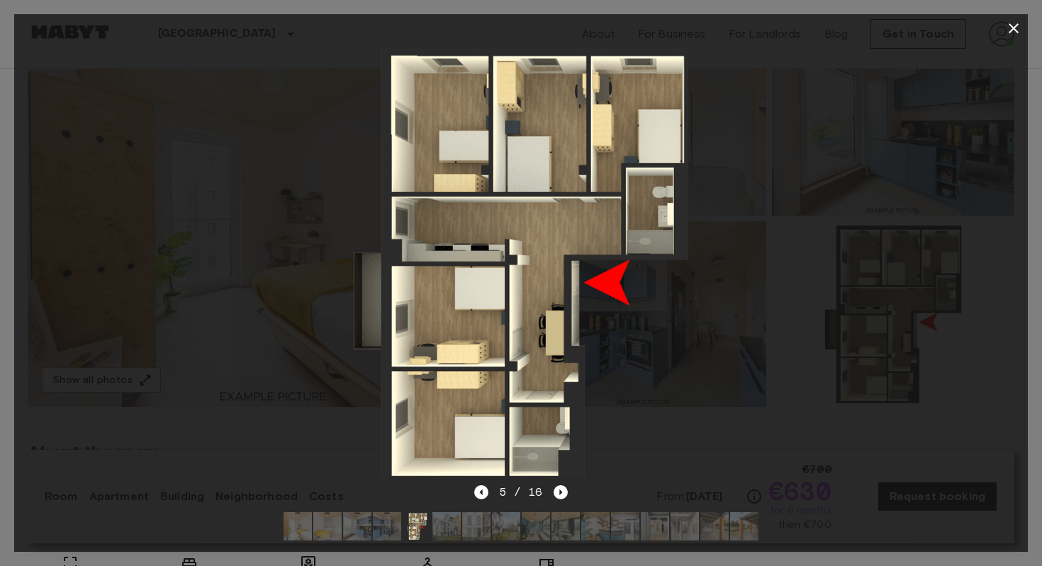
click at [1014, 29] on icon "button" at bounding box center [1013, 28] width 17 height 17
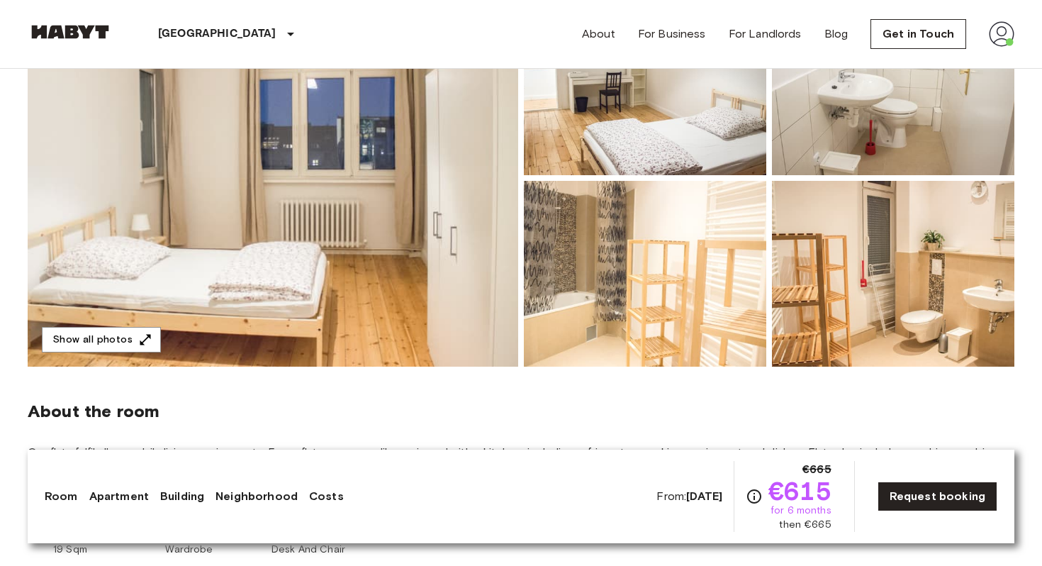
scroll to position [192, 0]
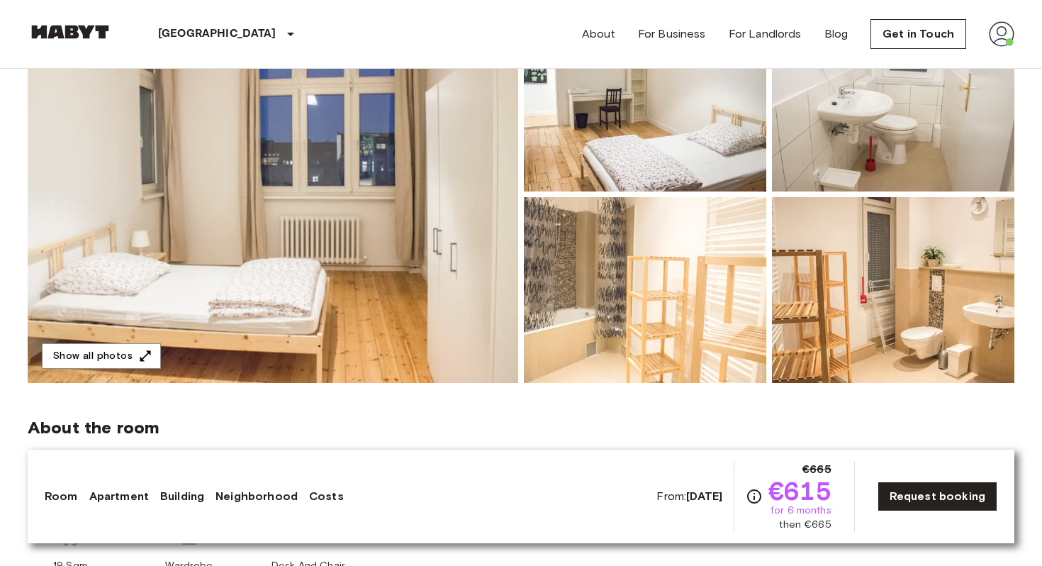
click at [401, 277] on img at bounding box center [273, 194] width 490 height 377
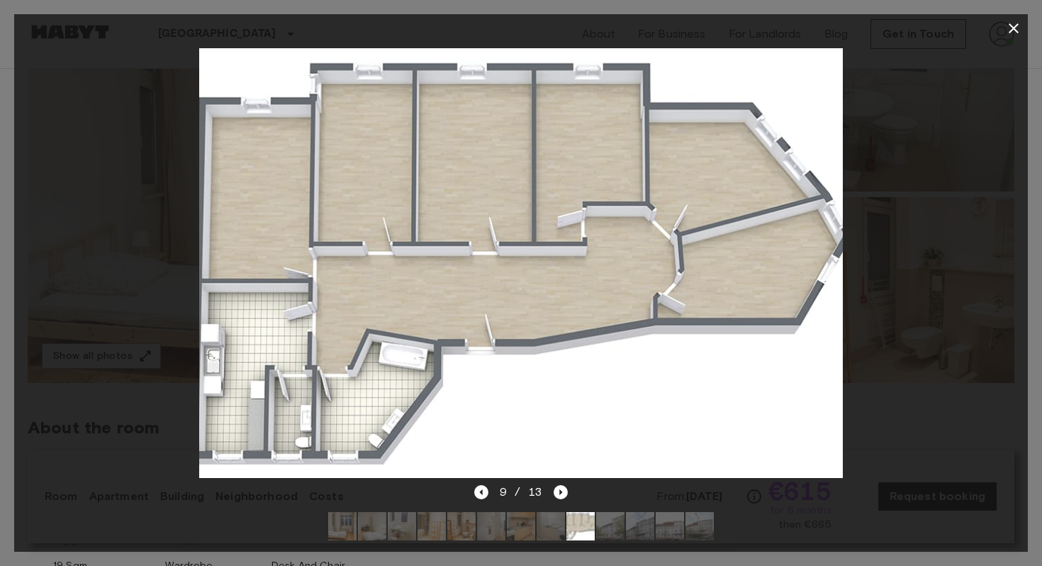
click at [1016, 27] on icon "button" at bounding box center [1013, 28] width 17 height 17
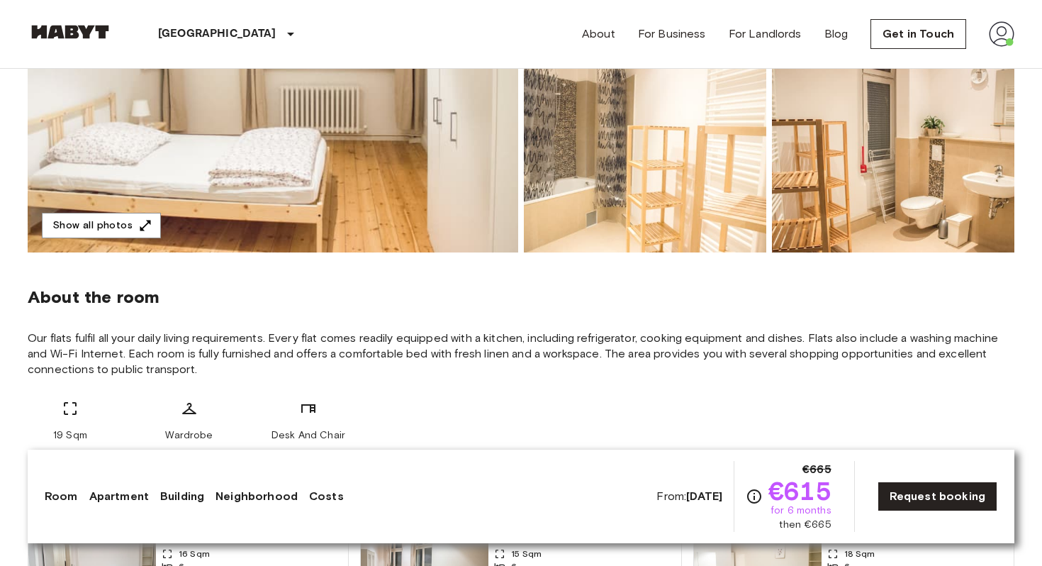
scroll to position [209, 0]
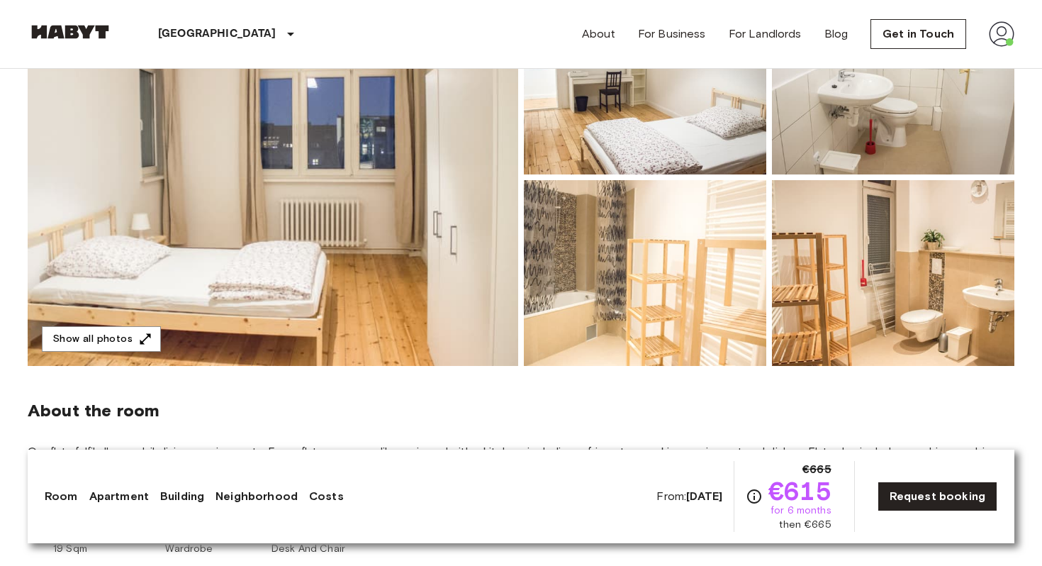
click at [357, 235] on img at bounding box center [273, 177] width 490 height 377
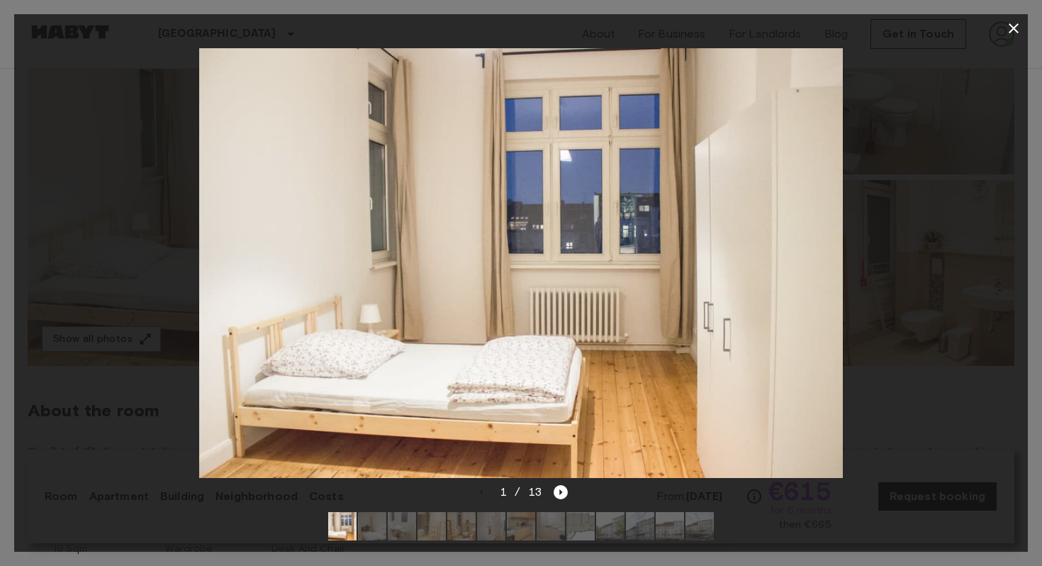
click at [1006, 24] on icon "button" at bounding box center [1013, 28] width 17 height 17
